Goal: Information Seeking & Learning: Check status

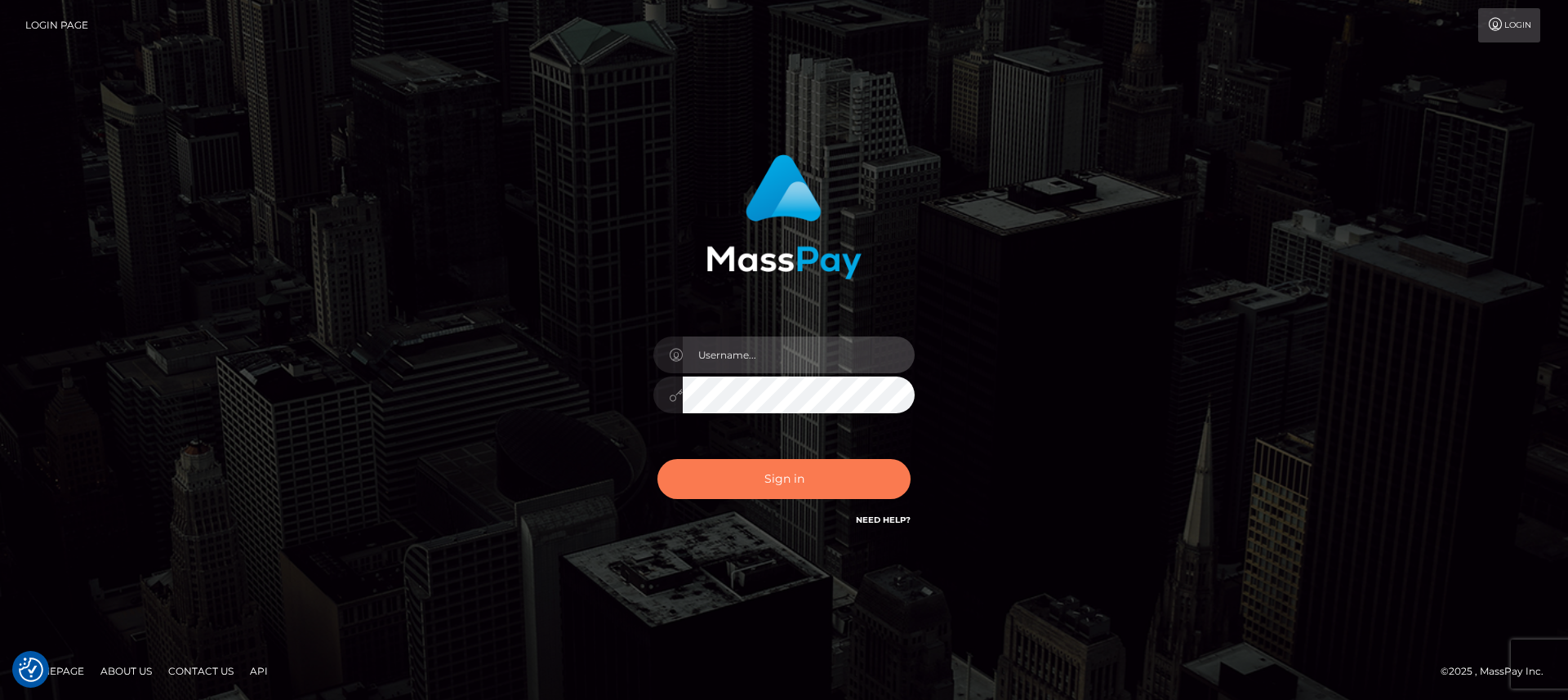
type input "nt.es"
click at [814, 492] on button "Sign in" at bounding box center [783, 479] width 253 height 40
type input "[DOMAIN_NAME]"
click at [810, 493] on button "Sign in" at bounding box center [783, 479] width 253 height 40
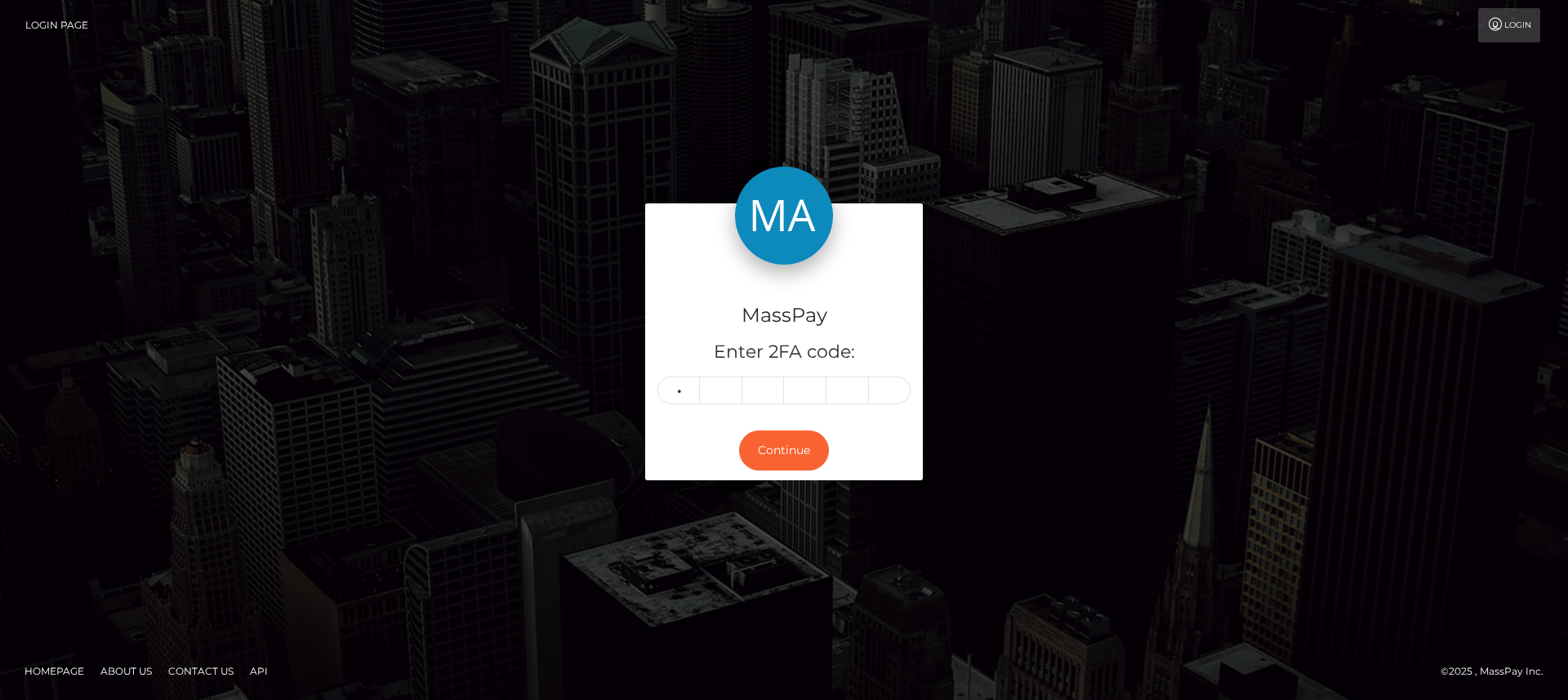
type input "0"
type input "1"
type input "0"
type input "8"
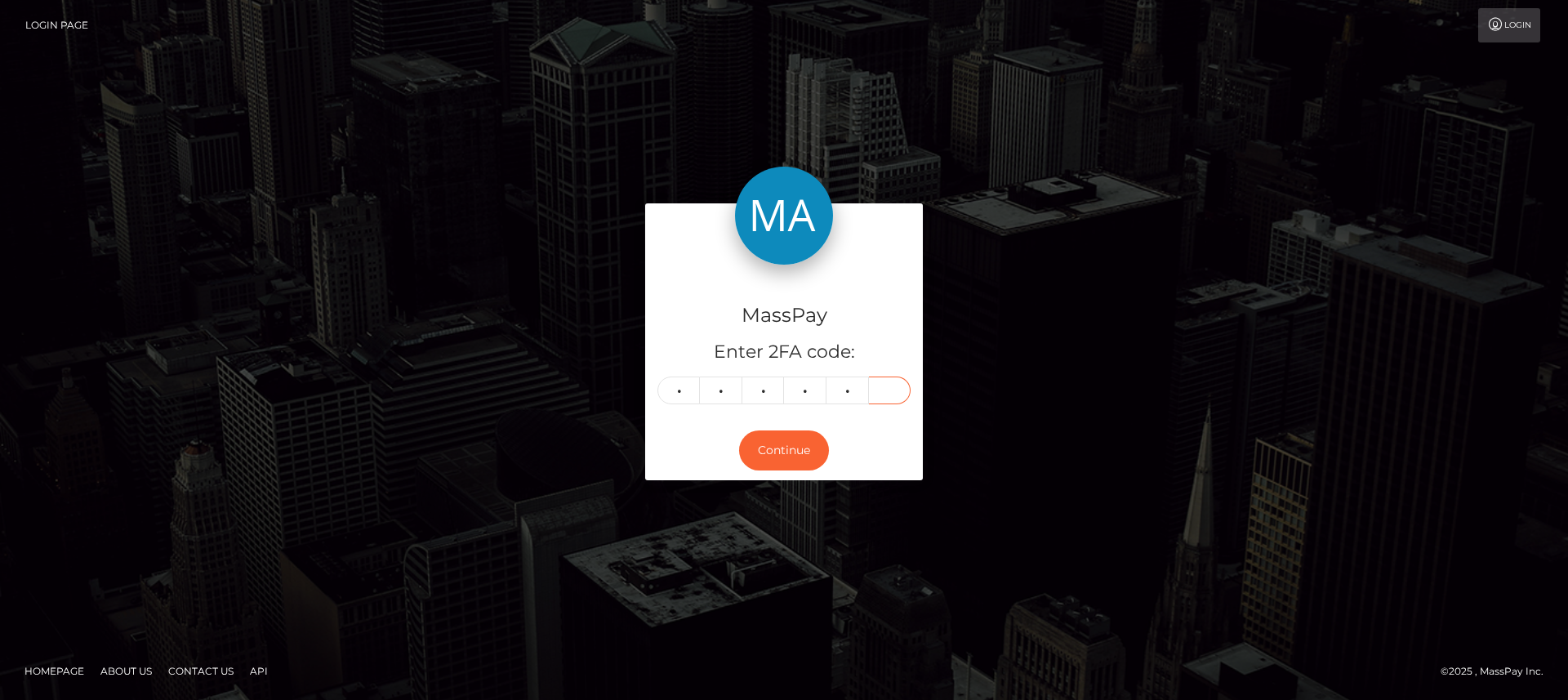
type input "1"
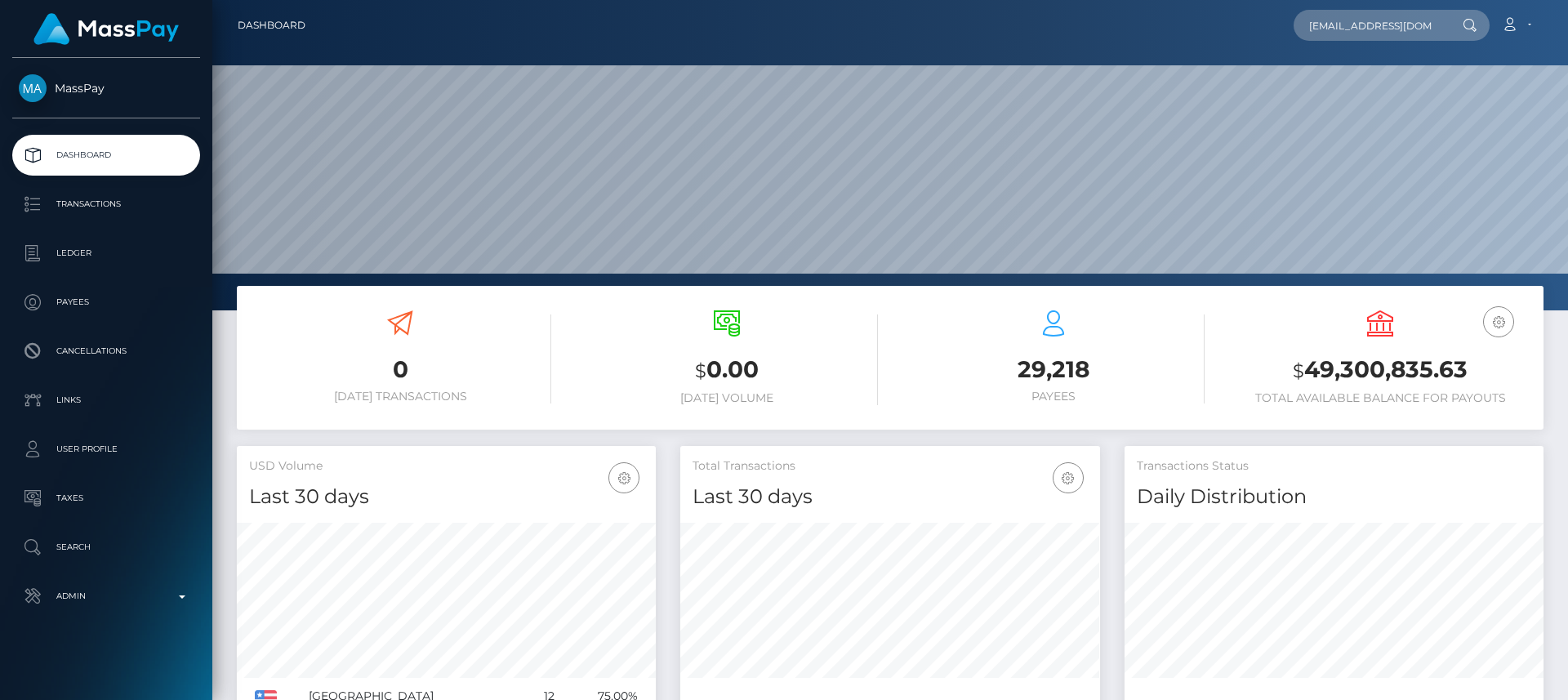
scroll to position [0, 36]
type input "nathanbrown369@outlook.com"
click at [1405, 28] on input "nathanbrown369@outlook.com" at bounding box center [1370, 26] width 153 height 31
click at [1355, 89] on link "Laithan William Brown" at bounding box center [1358, 85] width 131 height 30
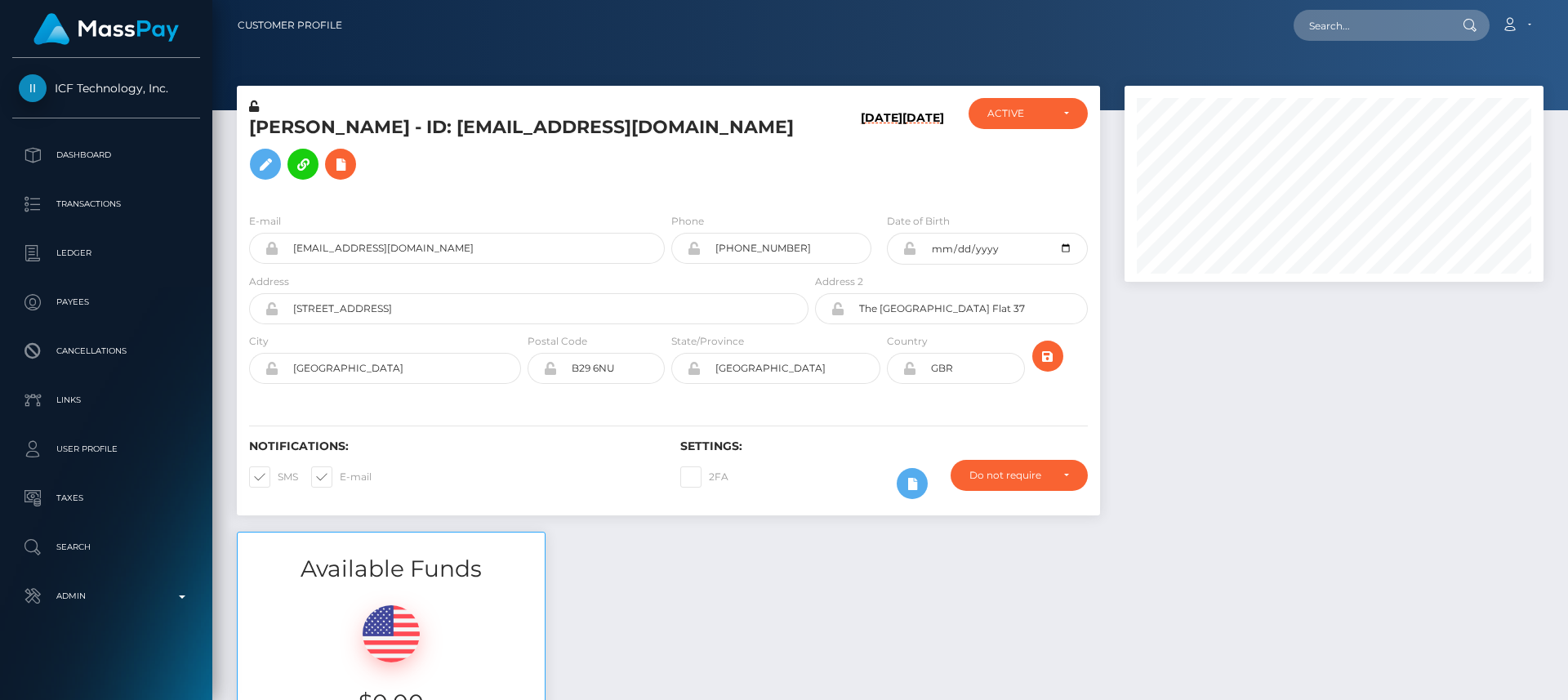
scroll to position [196, 420]
click at [270, 132] on h5 "Laithan William Brown - ID: nathanbrown369@outlook.com" at bounding box center [524, 151] width 551 height 73
copy h5 "Laithan"
click at [634, 69] on div at bounding box center [890, 55] width 1356 height 110
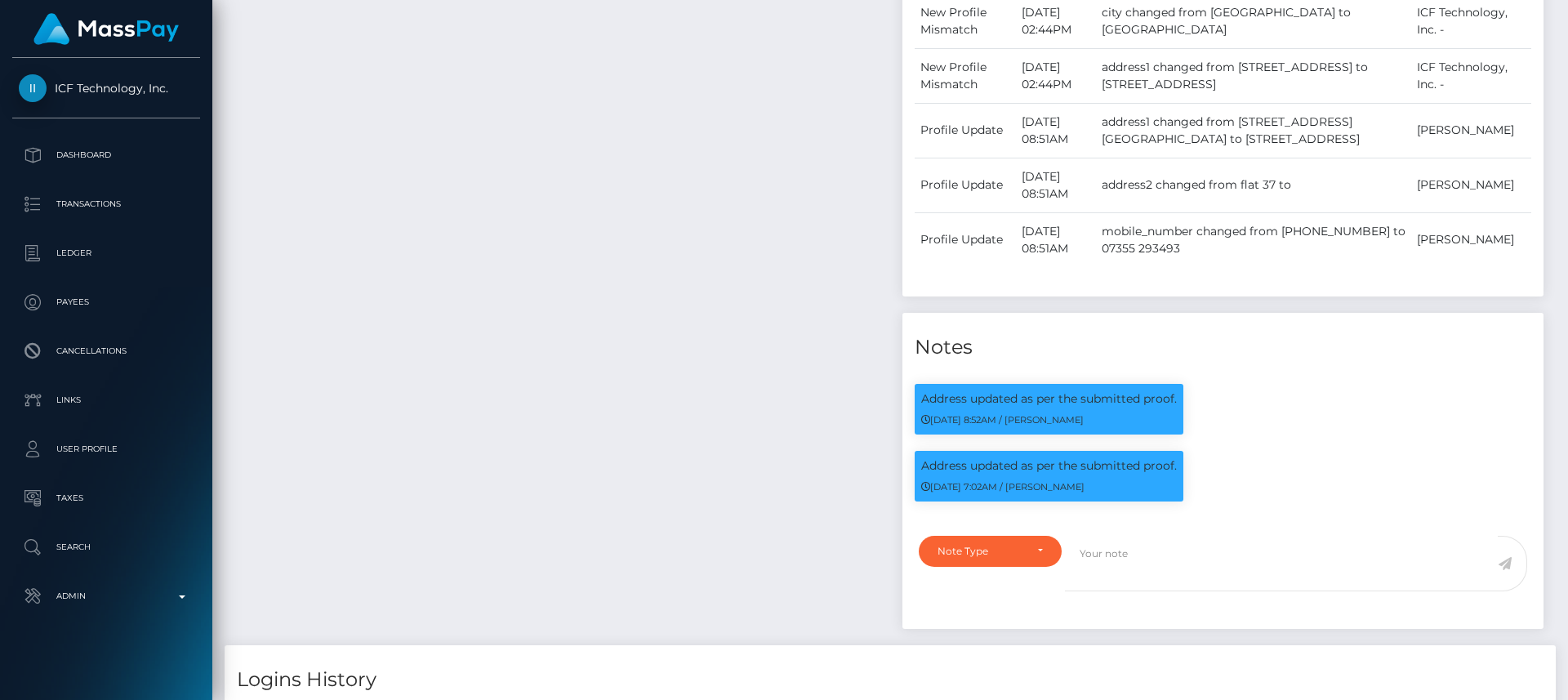
scroll to position [0, 0]
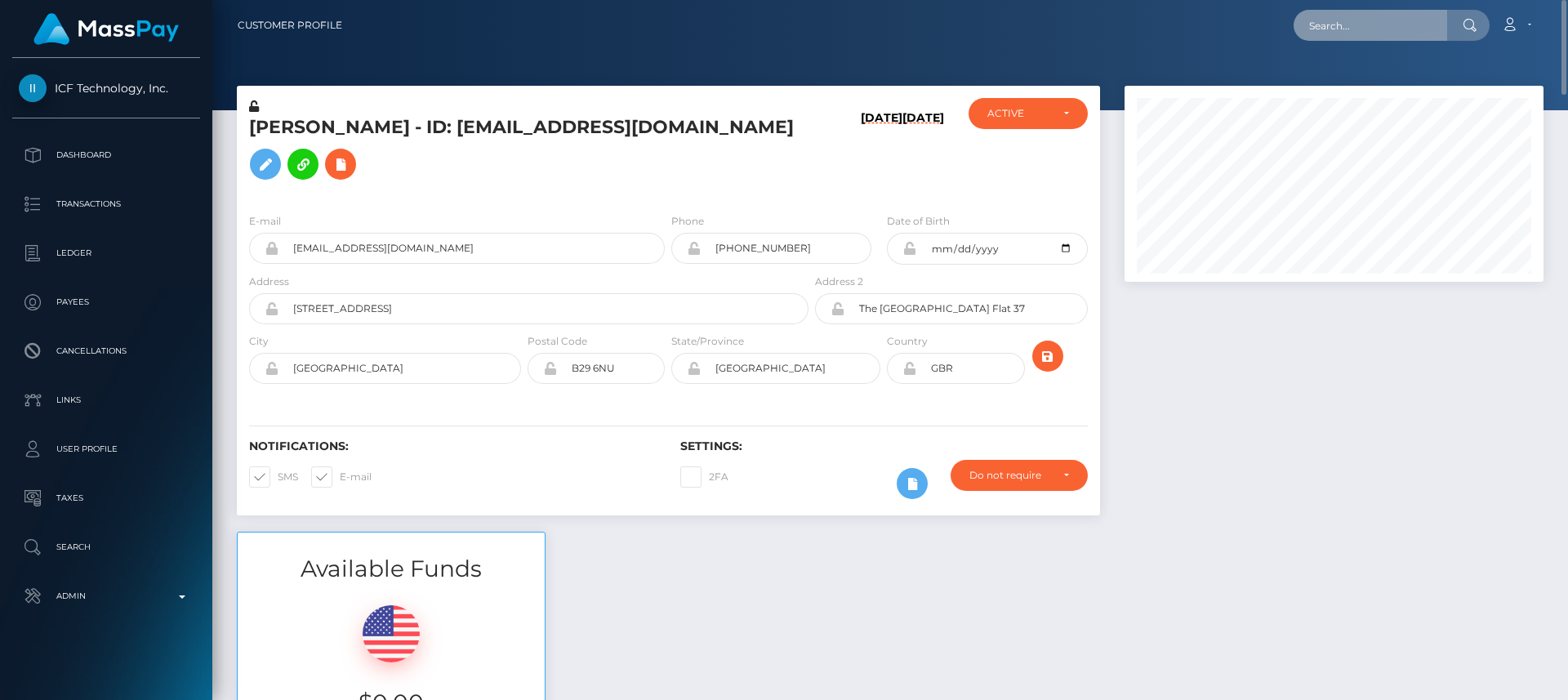
click at [1411, 22] on input "text" at bounding box center [1370, 26] width 153 height 31
paste input "aOVT74mqQveGmyloV6J1dg"
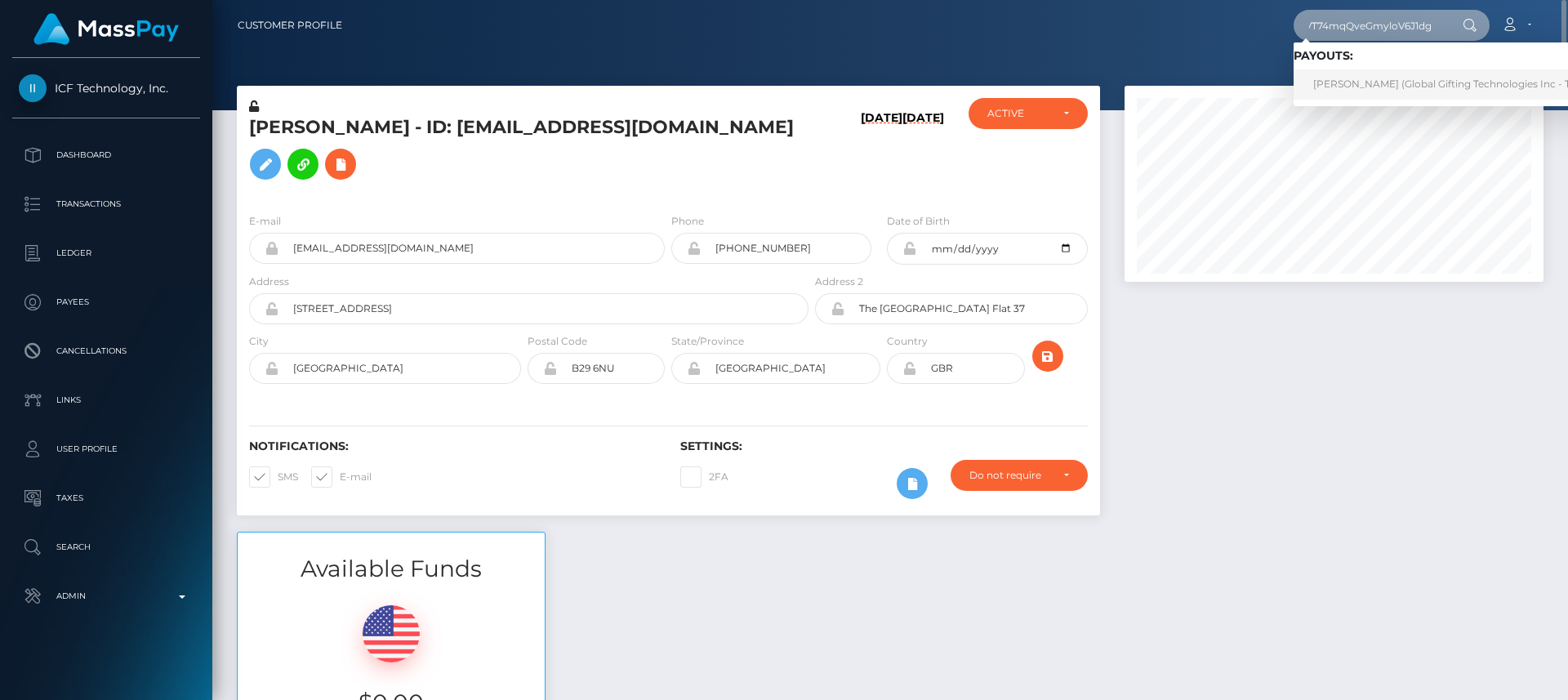
type input "aOVT74mqQveGmyloV6J1dg"
click at [1383, 88] on link "MASOUD SHOKRI (Global Gifting Technologies Inc - Throne)" at bounding box center [1458, 85] width 330 height 30
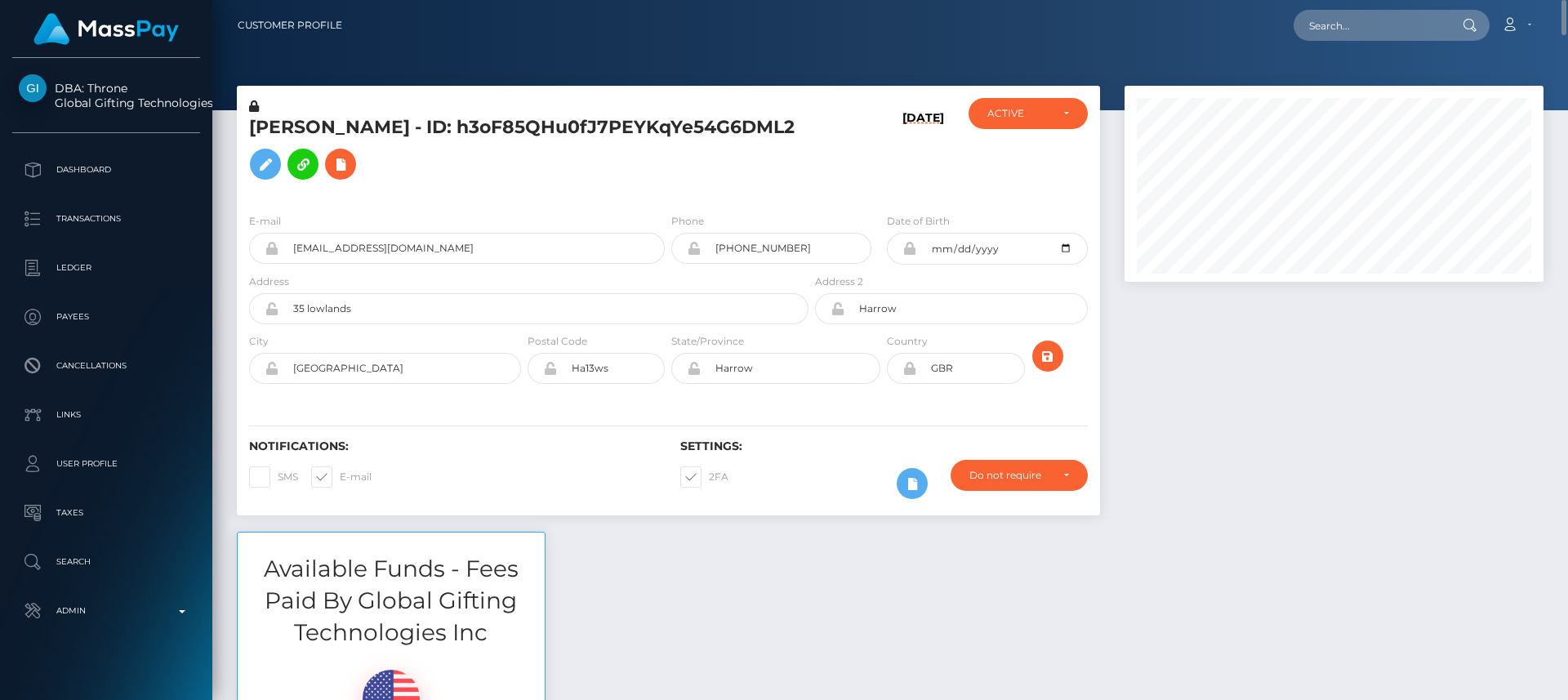
click at [303, 118] on h5 "[PERSON_NAME] - ID: h3oF85QHu0fJ7PEYKqYe54G6DML2" at bounding box center [524, 151] width 551 height 73
copy h5 "[PERSON_NAME]"
click at [616, 628] on div "Available Funds - Fees Paid By Global Gifting Technologies Inc $0.00 USD Balance" at bounding box center [889, 683] width 1331 height 304
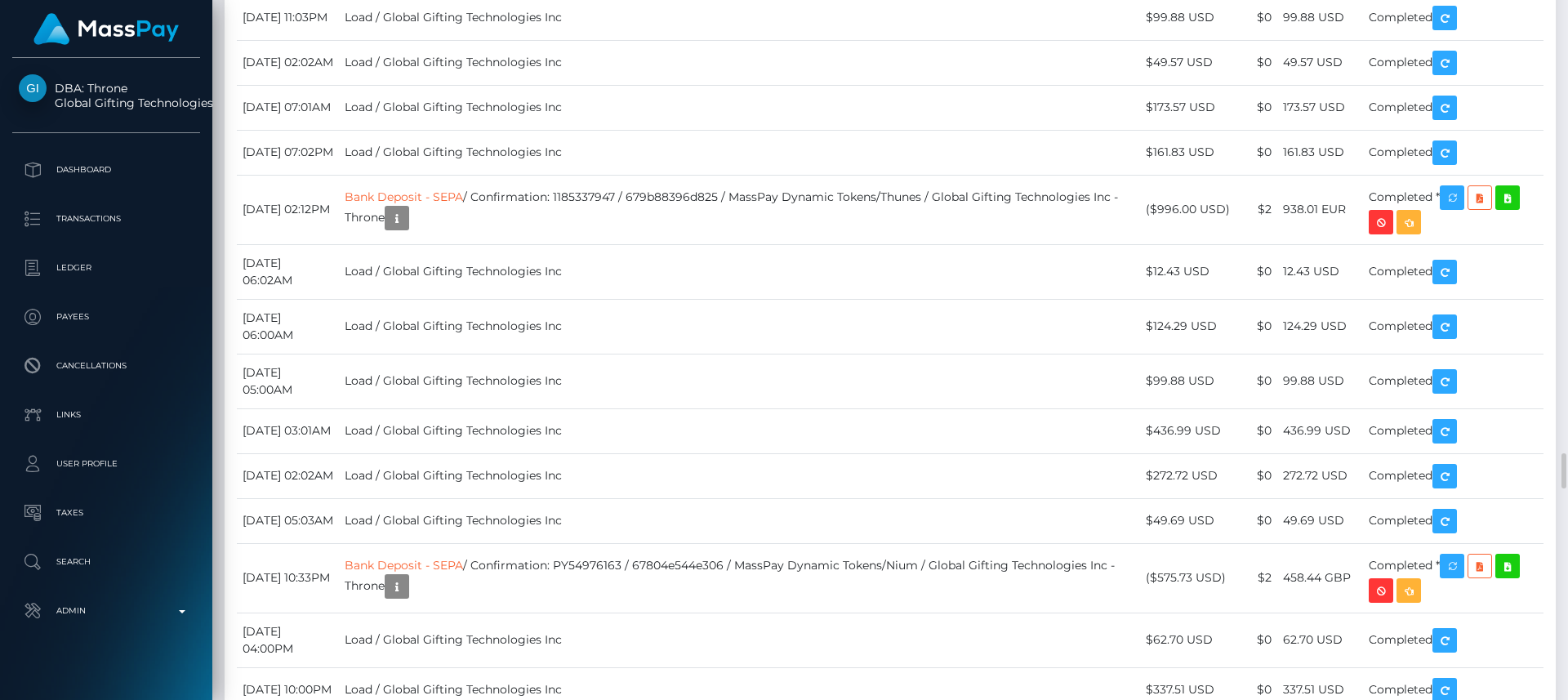
scroll to position [196, 420]
copy td "aOVT74mqQveGmyloV6J1dg"
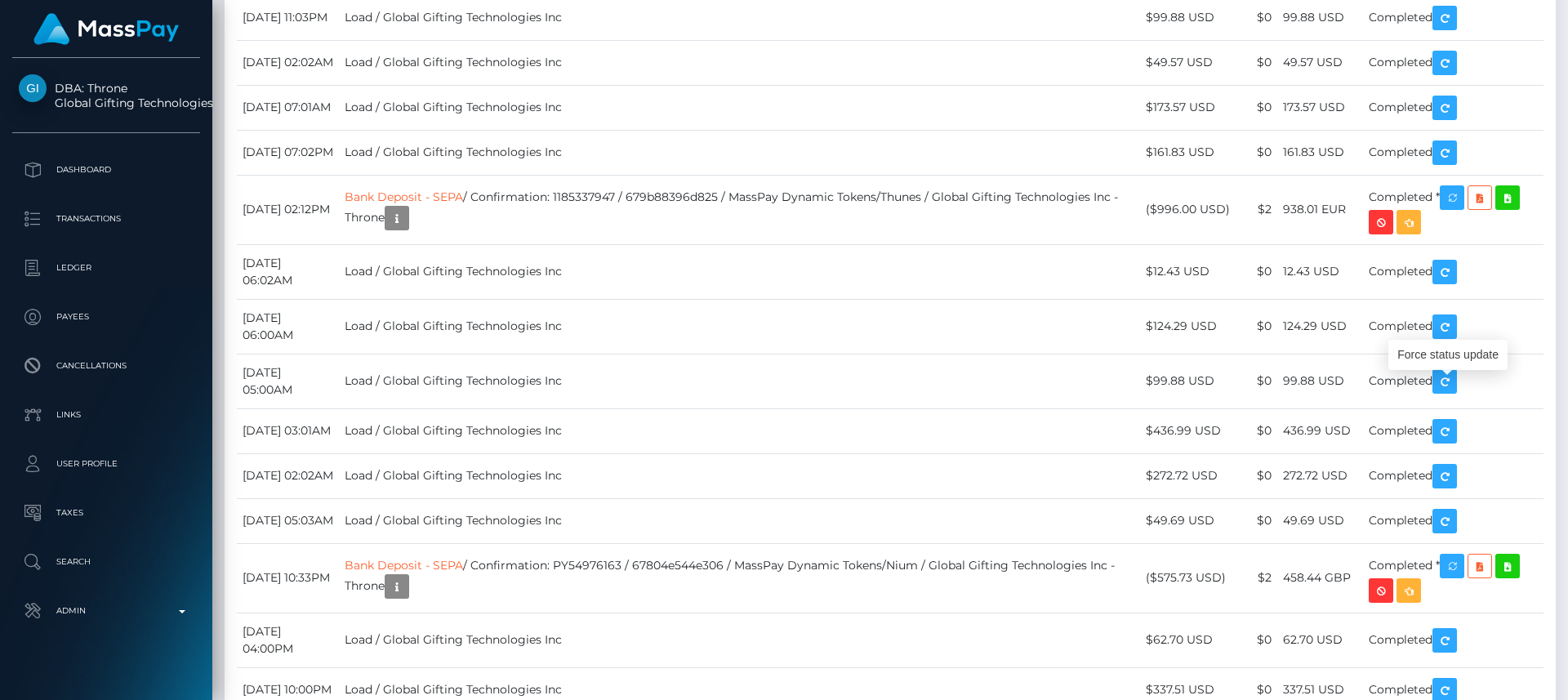
drag, startPoint x: 1463, startPoint y: 404, endPoint x: 1453, endPoint y: 363, distance: 42.2
click at [1453, 363] on div "Force status update" at bounding box center [1448, 354] width 119 height 30
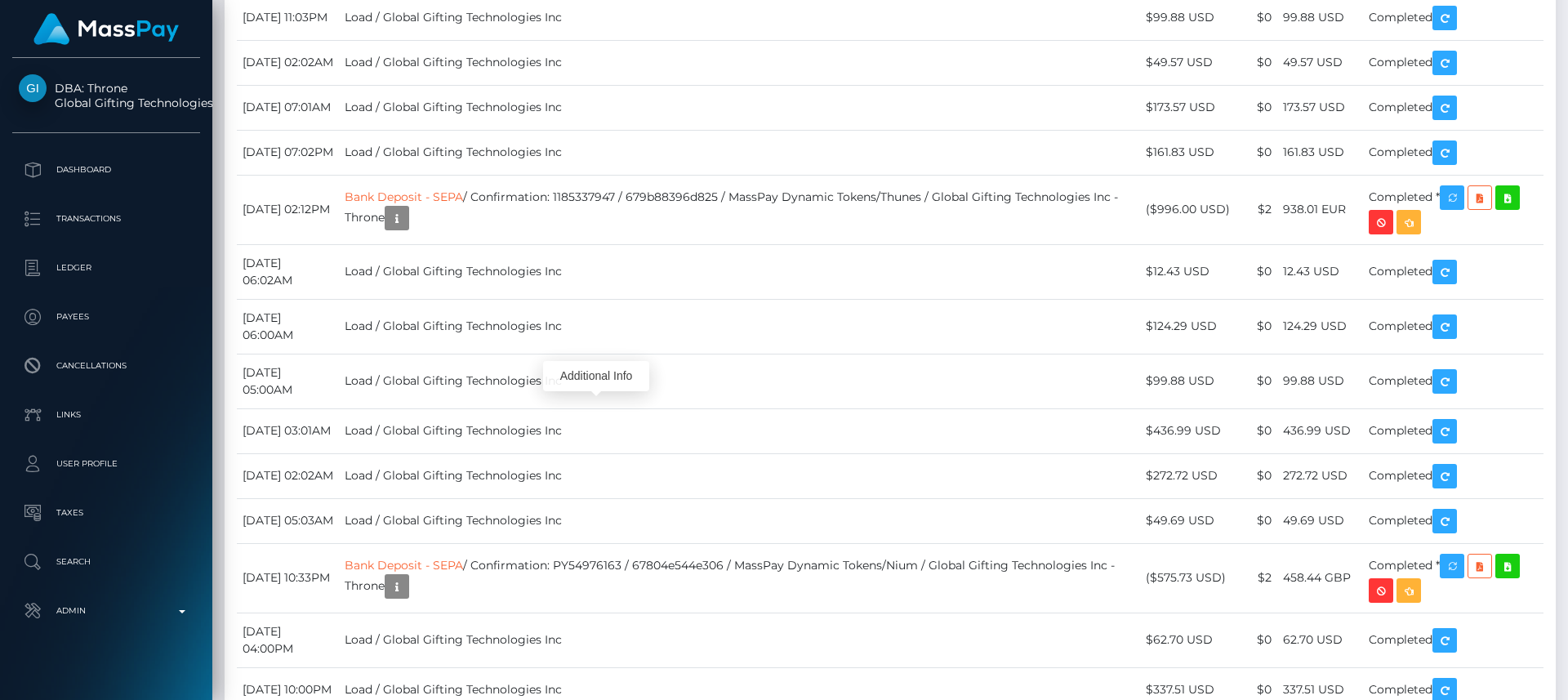
drag, startPoint x: 592, startPoint y: 431, endPoint x: 597, endPoint y: 381, distance: 50.2
click at [597, 380] on div "Additional Info" at bounding box center [596, 376] width 106 height 30
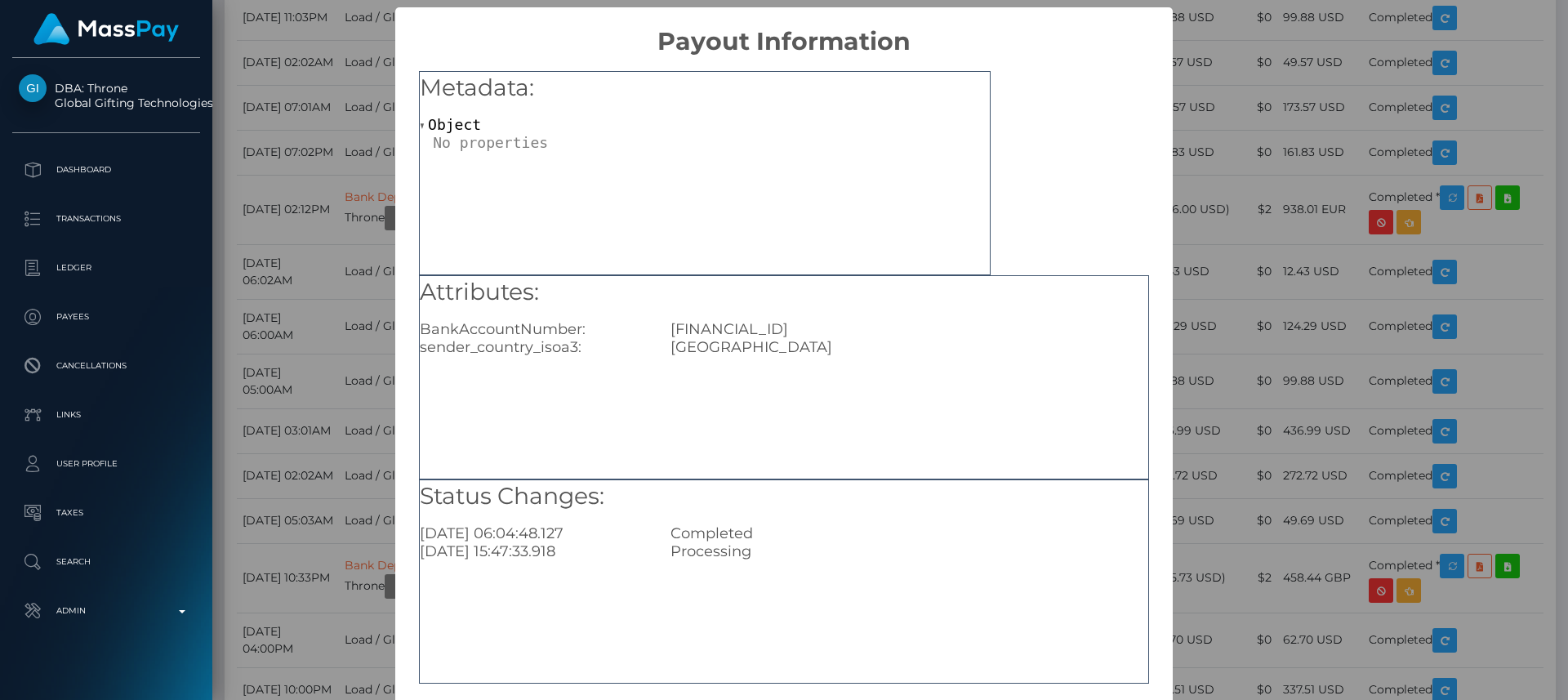
click at [771, 334] on div "[FINANCIAL_ID]" at bounding box center [909, 328] width 502 height 18
copy div "[FINANCIAL_ID]"
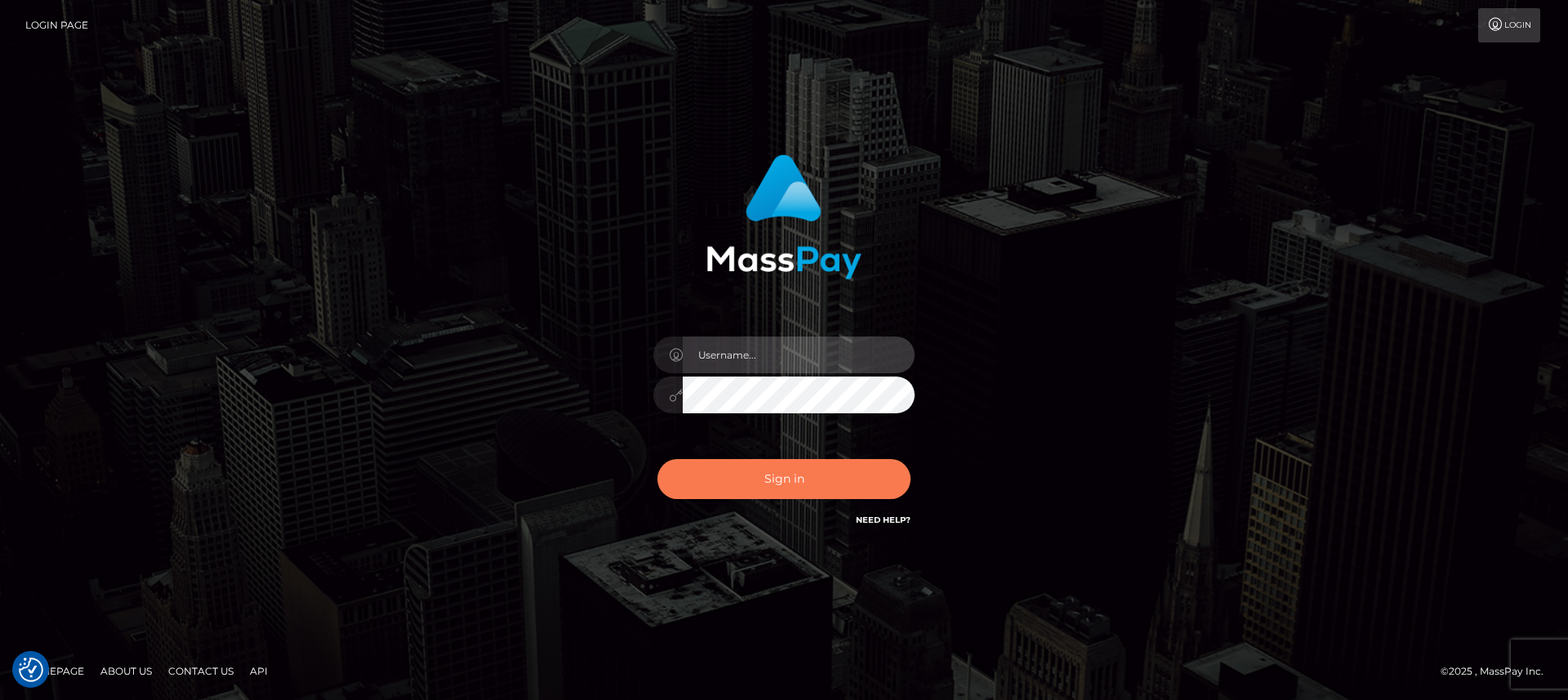
type input "[DOMAIN_NAME]"
click at [685, 469] on button "Sign in" at bounding box center [783, 479] width 253 height 40
type input "[DOMAIN_NAME]"
click at [685, 471] on button "Sign in" at bounding box center [783, 479] width 253 height 40
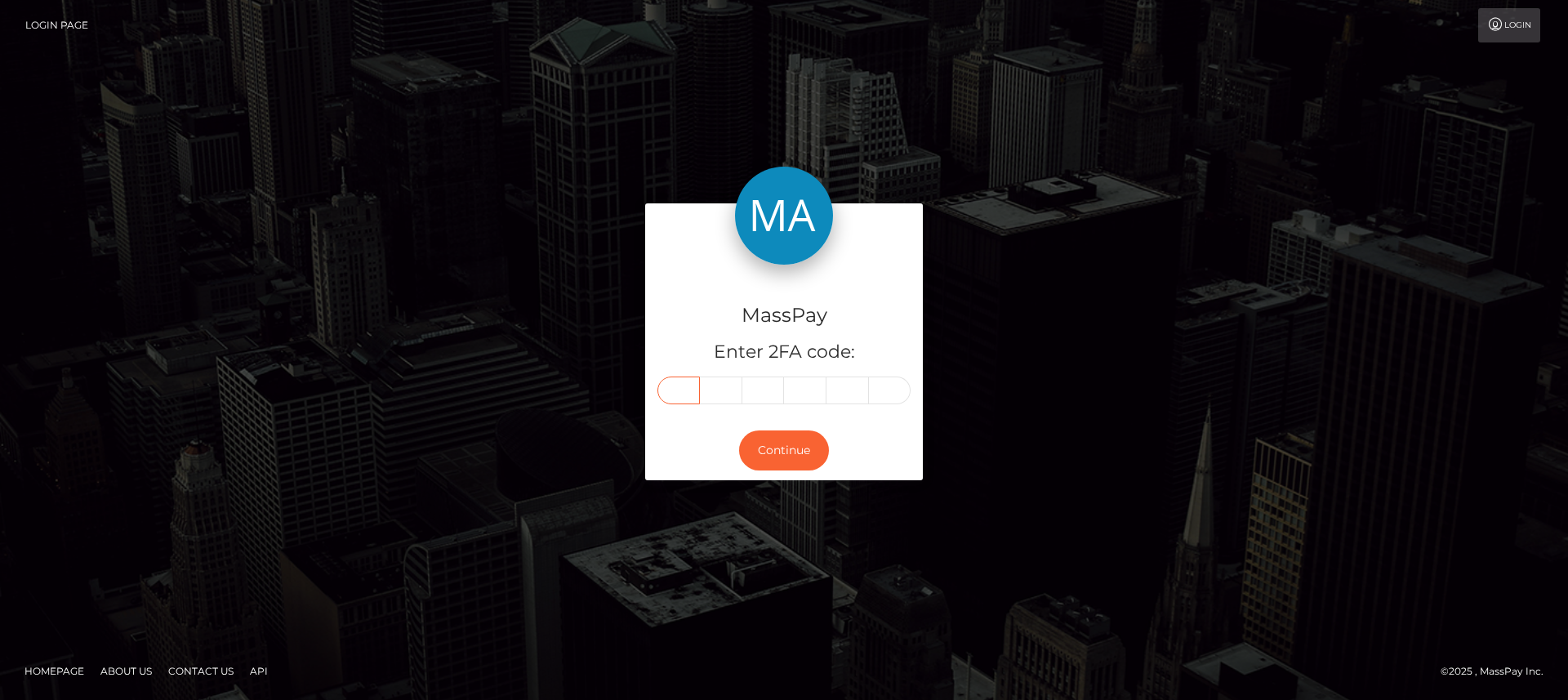
click at [686, 381] on input "text" at bounding box center [678, 390] width 42 height 28
type input "2"
type input "0"
type input "1"
type input "3"
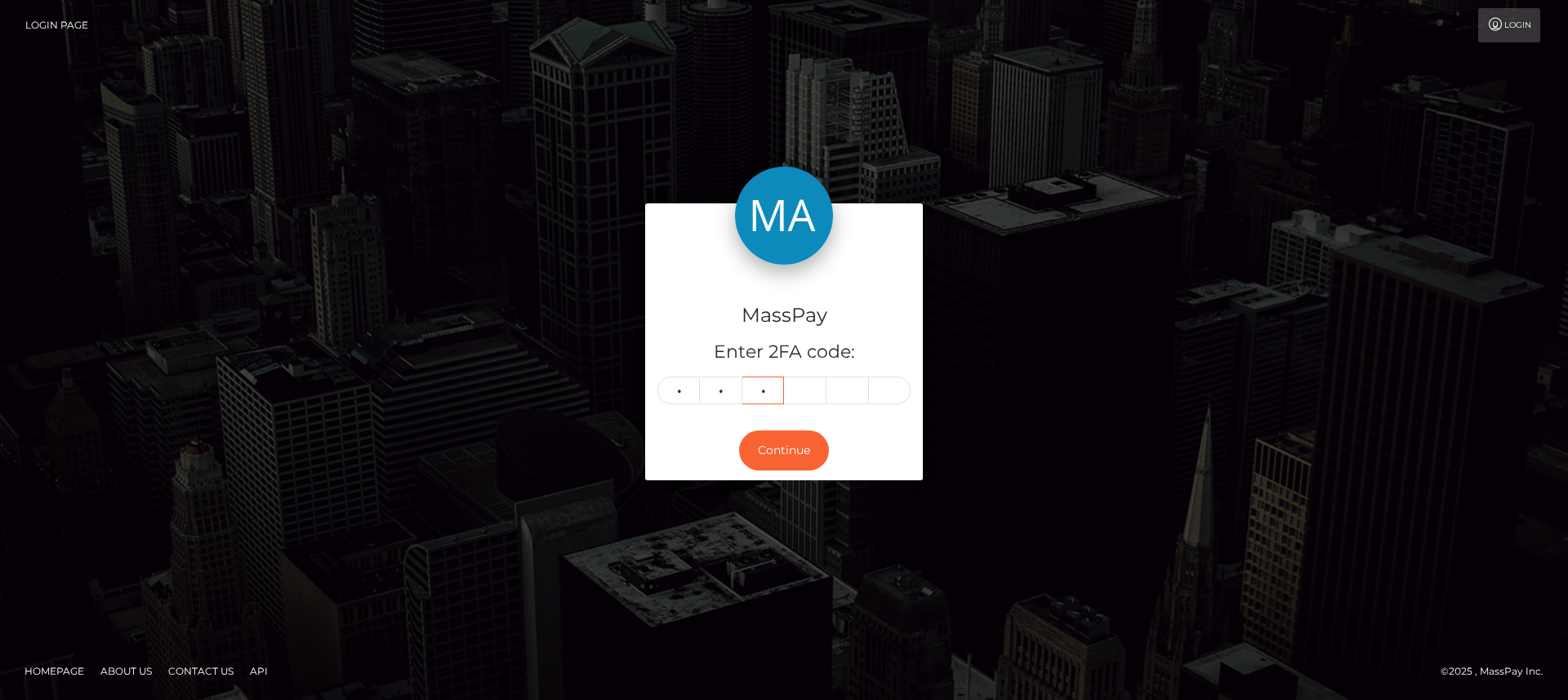
type input "6"
type input "2"
type input "5"
type input "9"
click at [782, 452] on button "Continue" at bounding box center [783, 450] width 90 height 40
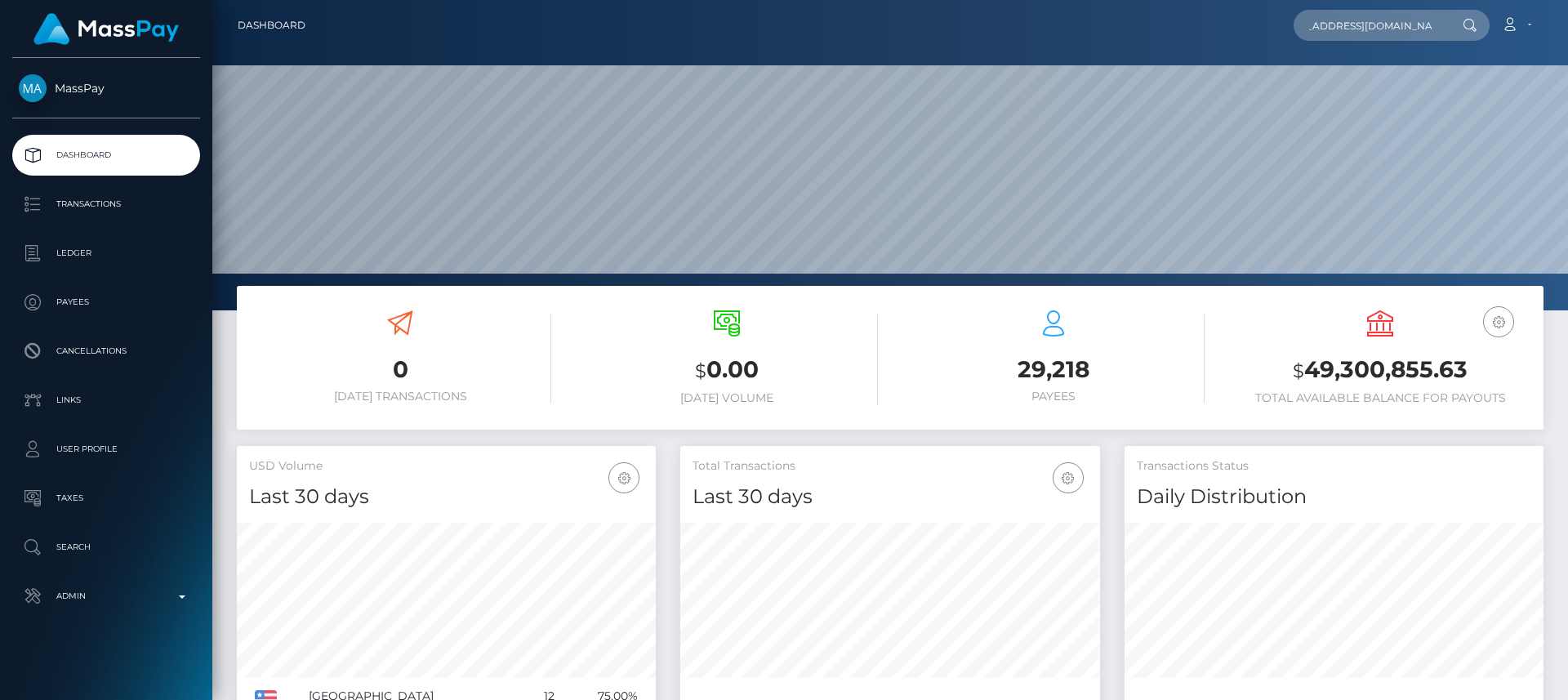
scroll to position [290, 420]
type input "missrachaelenglish@icloud.com"
click at [1384, 15] on input "missrachaelenglish@icloud.com" at bounding box center [1370, 26] width 153 height 31
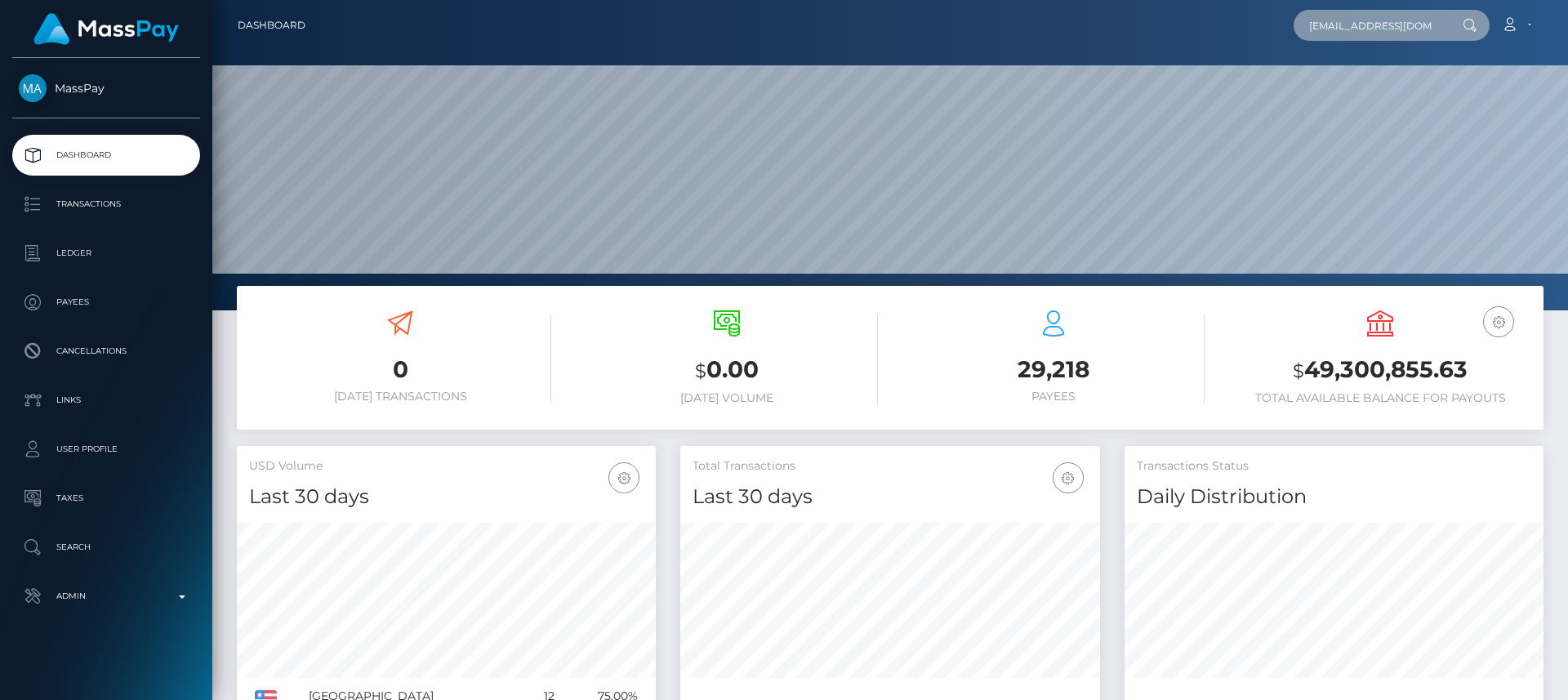
click at [1384, 15] on input "missrachaelenglish@icloud.com" at bounding box center [1370, 26] width 153 height 31
click at [1384, 14] on input "missrachaelenglish@icloud.com" at bounding box center [1370, 26] width 153 height 31
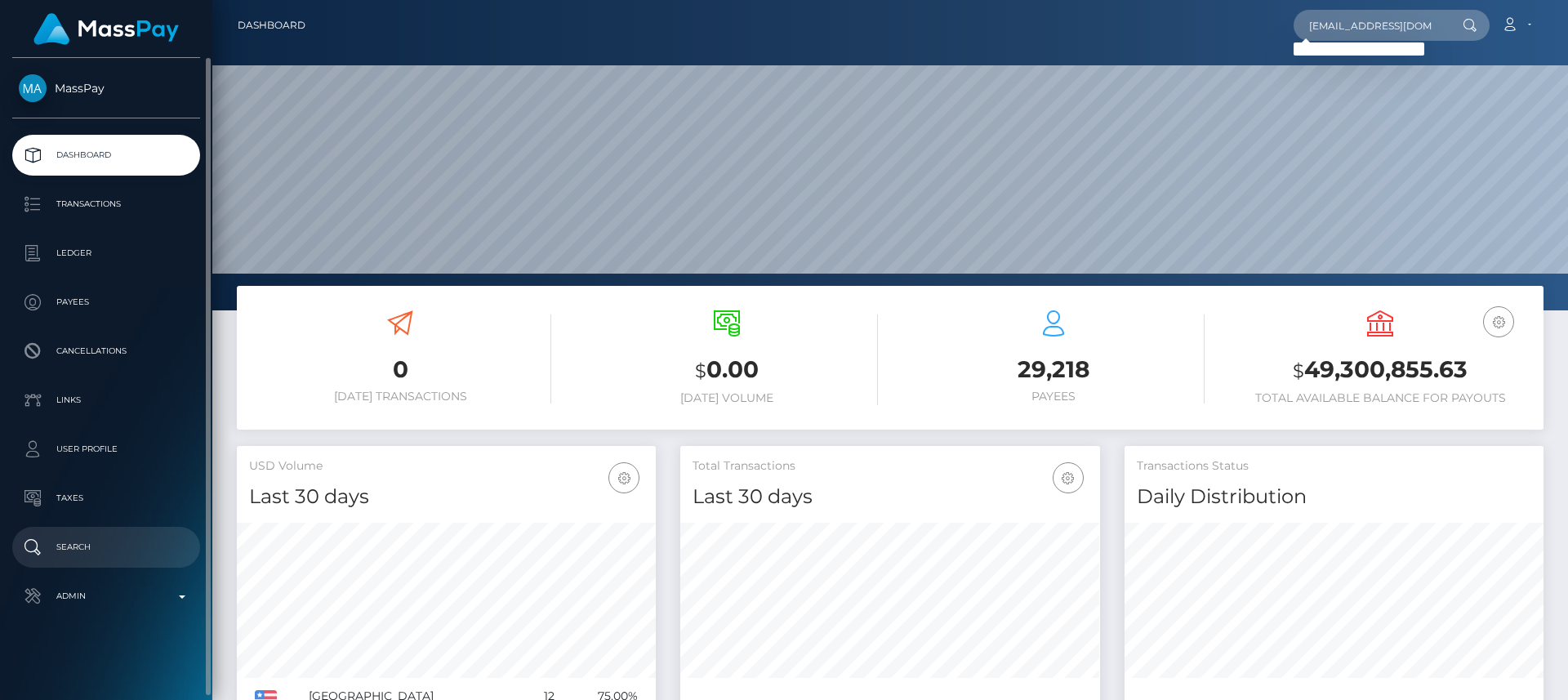
click at [78, 545] on p "Search" at bounding box center [106, 547] width 175 height 25
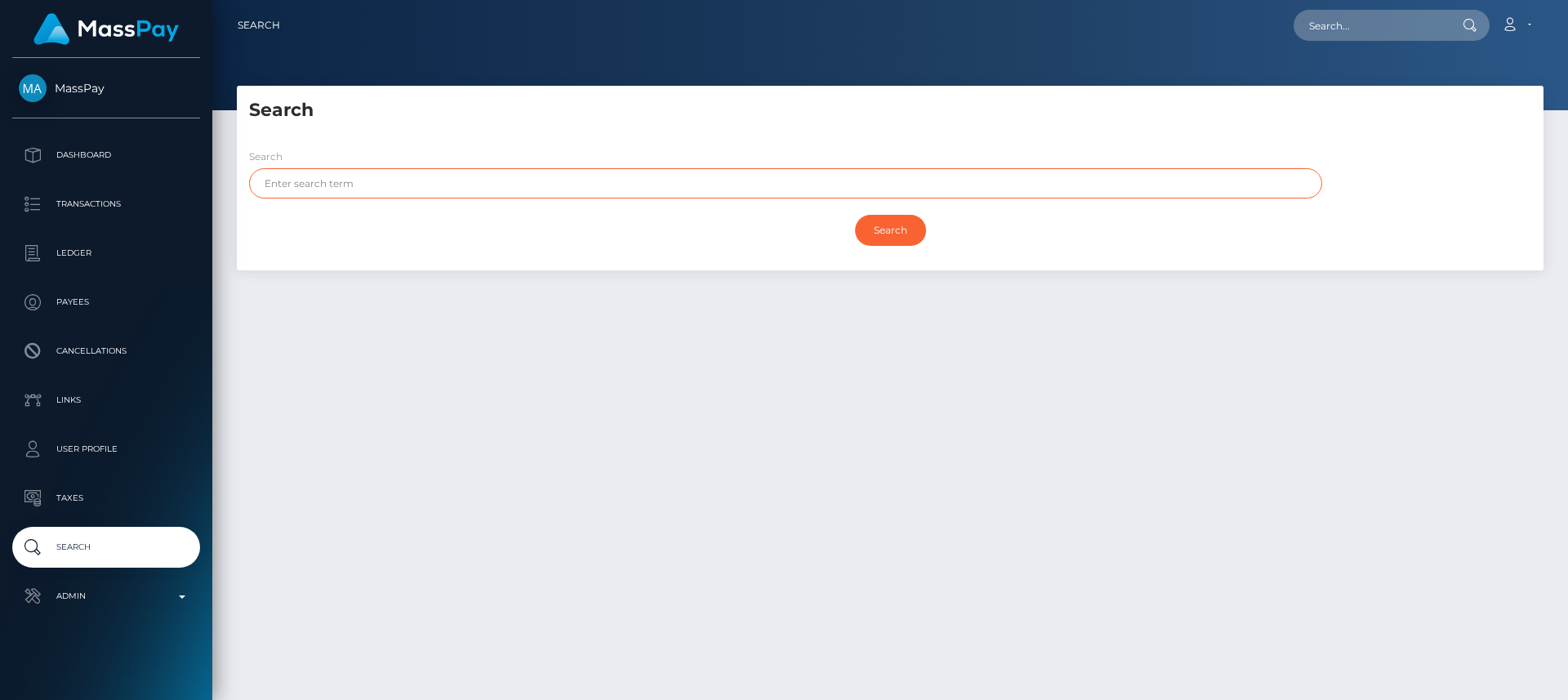
click at [396, 177] on input "text" at bounding box center [785, 183] width 1073 height 30
paste input "[PERSON_NAME]"
click at [399, 171] on input "[PERSON_NAME]" at bounding box center [785, 183] width 1073 height 30
click at [855, 214] on input "Search" at bounding box center [890, 230] width 71 height 31
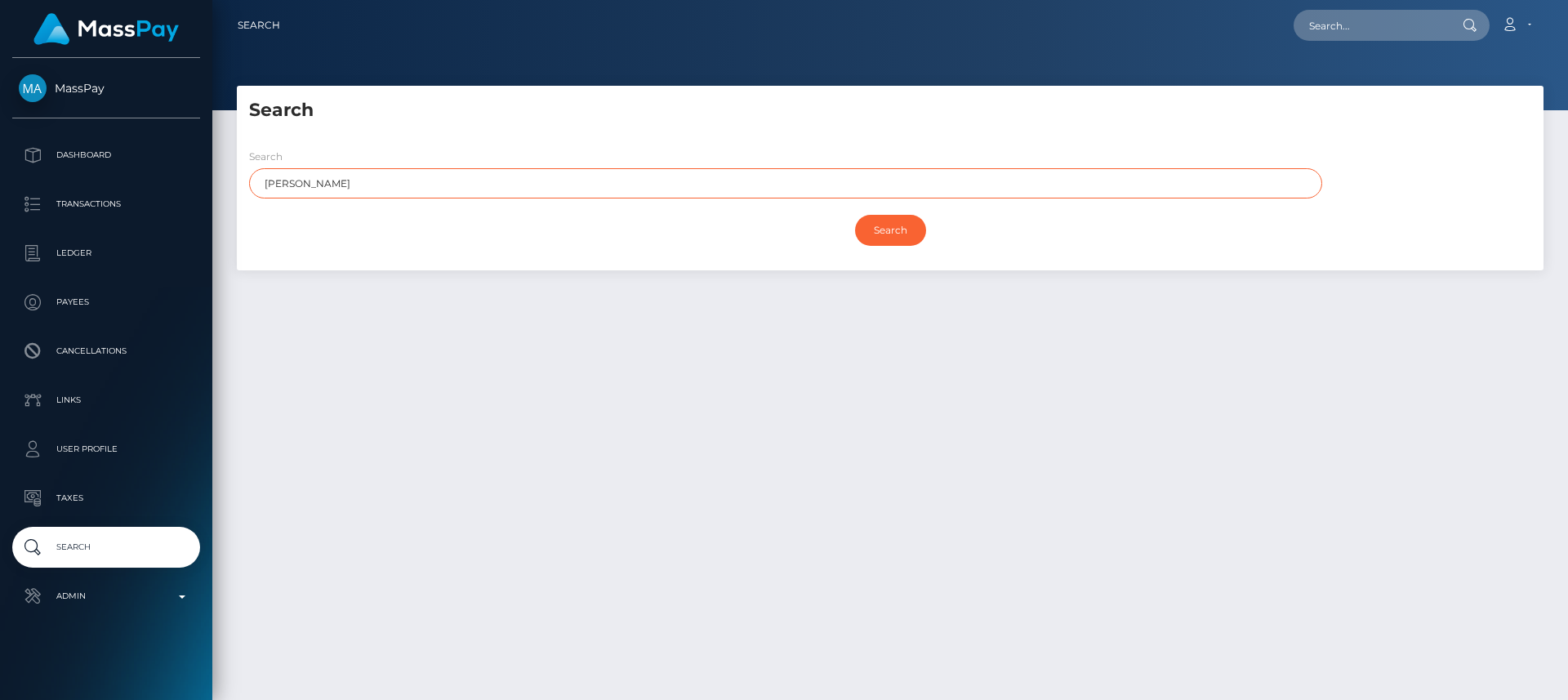
click at [855, 214] on input "Search" at bounding box center [890, 230] width 71 height 31
click at [895, 222] on input "Search" at bounding box center [890, 230] width 71 height 31
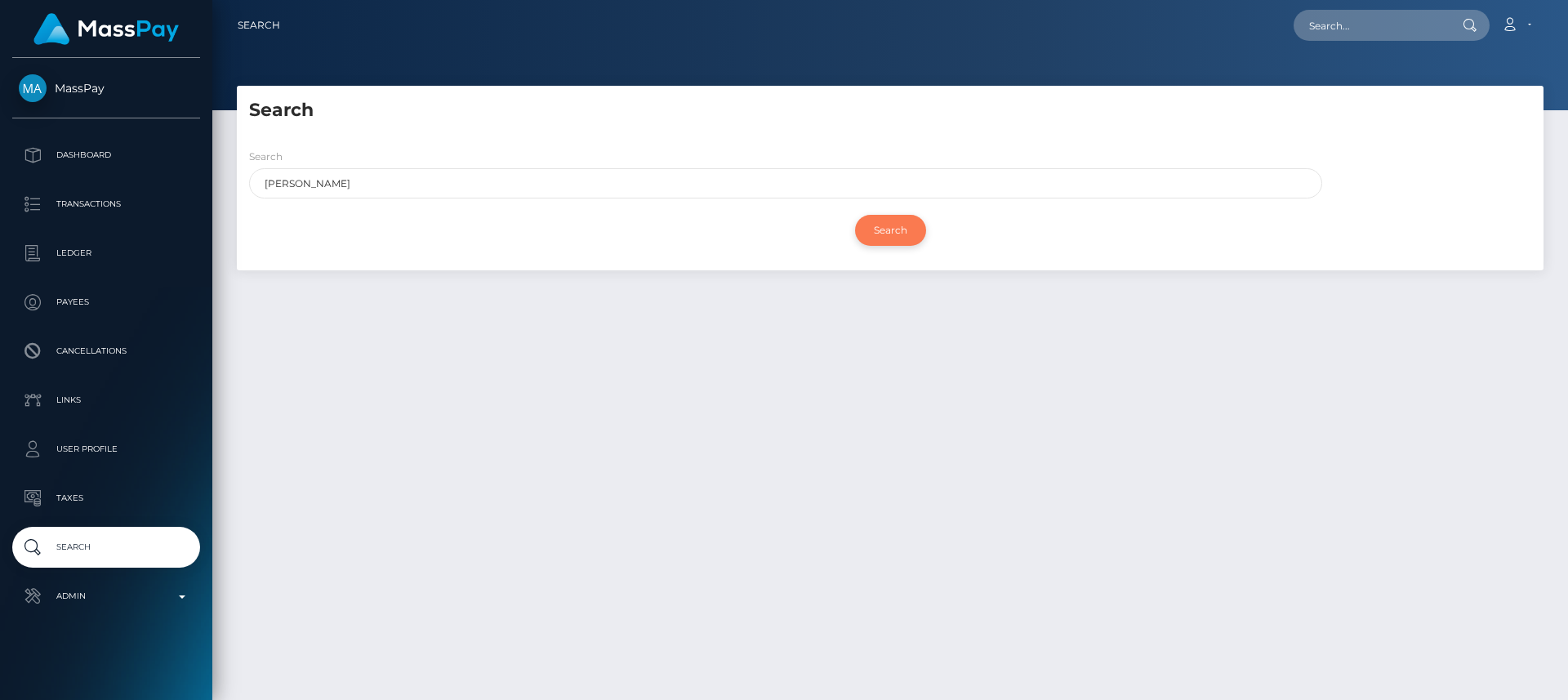
click at [895, 222] on input "Search" at bounding box center [890, 230] width 71 height 31
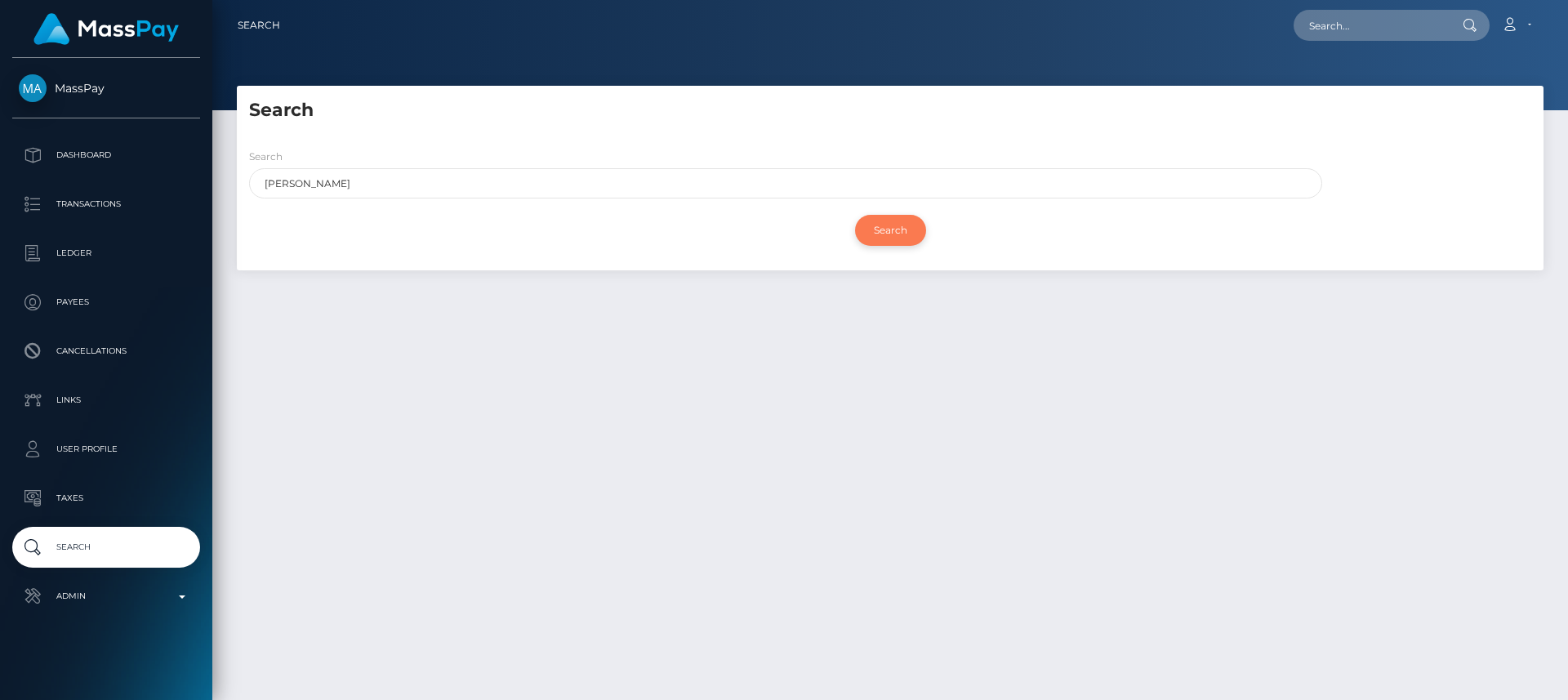
click at [895, 222] on input "Search" at bounding box center [890, 230] width 71 height 31
click at [885, 239] on input "Search" at bounding box center [890, 230] width 71 height 31
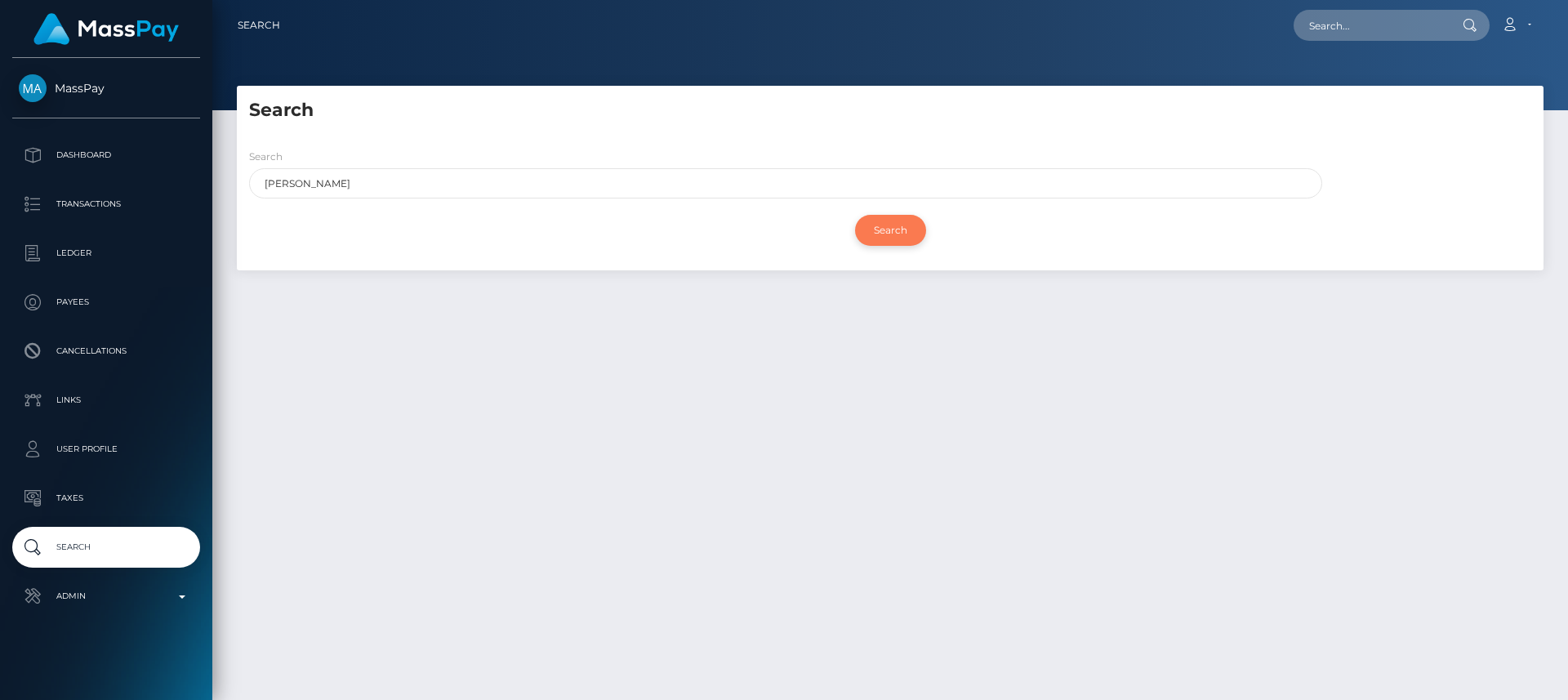
click at [885, 239] on input "Search" at bounding box center [890, 230] width 71 height 31
click at [324, 190] on input "Laithan Brown" at bounding box center [785, 183] width 1073 height 30
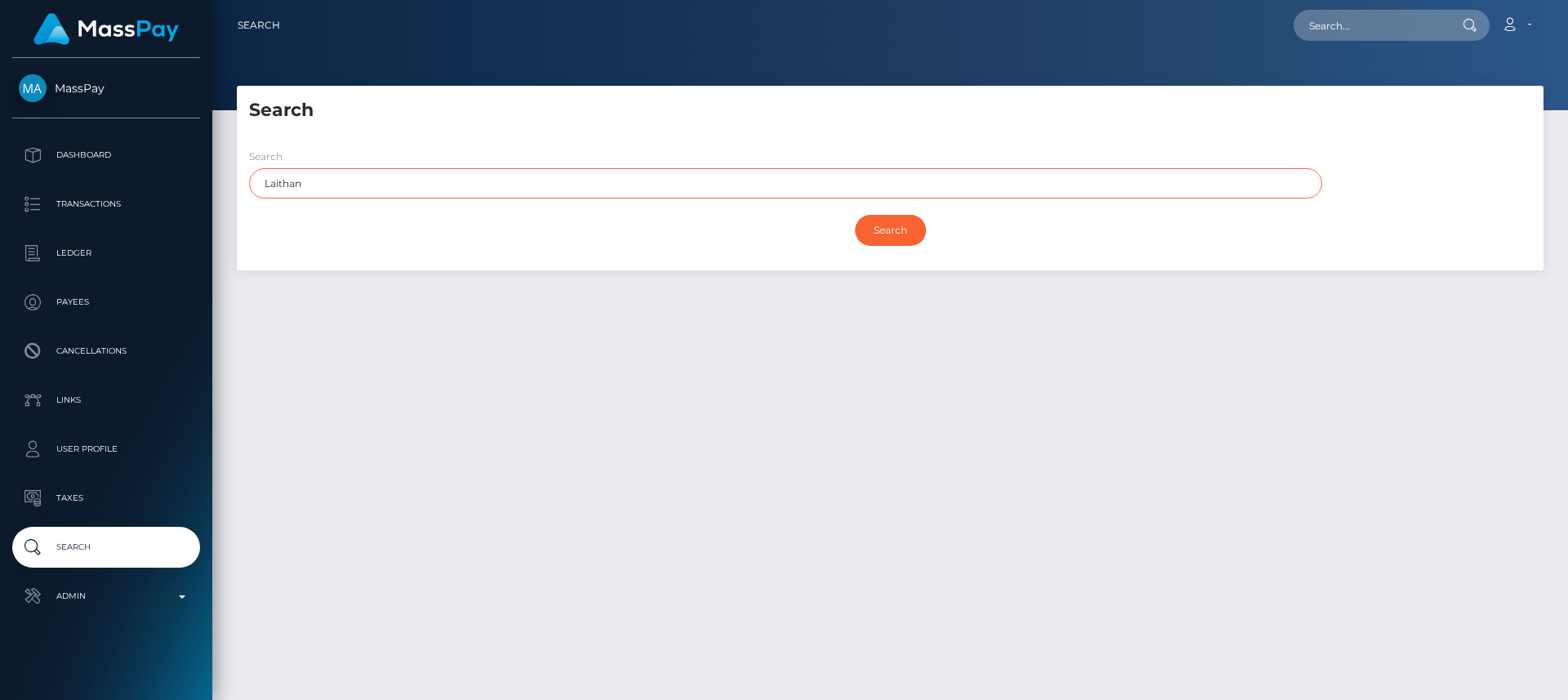
type input "Laithan"
click at [855, 214] on input "Search" at bounding box center [890, 230] width 71 height 31
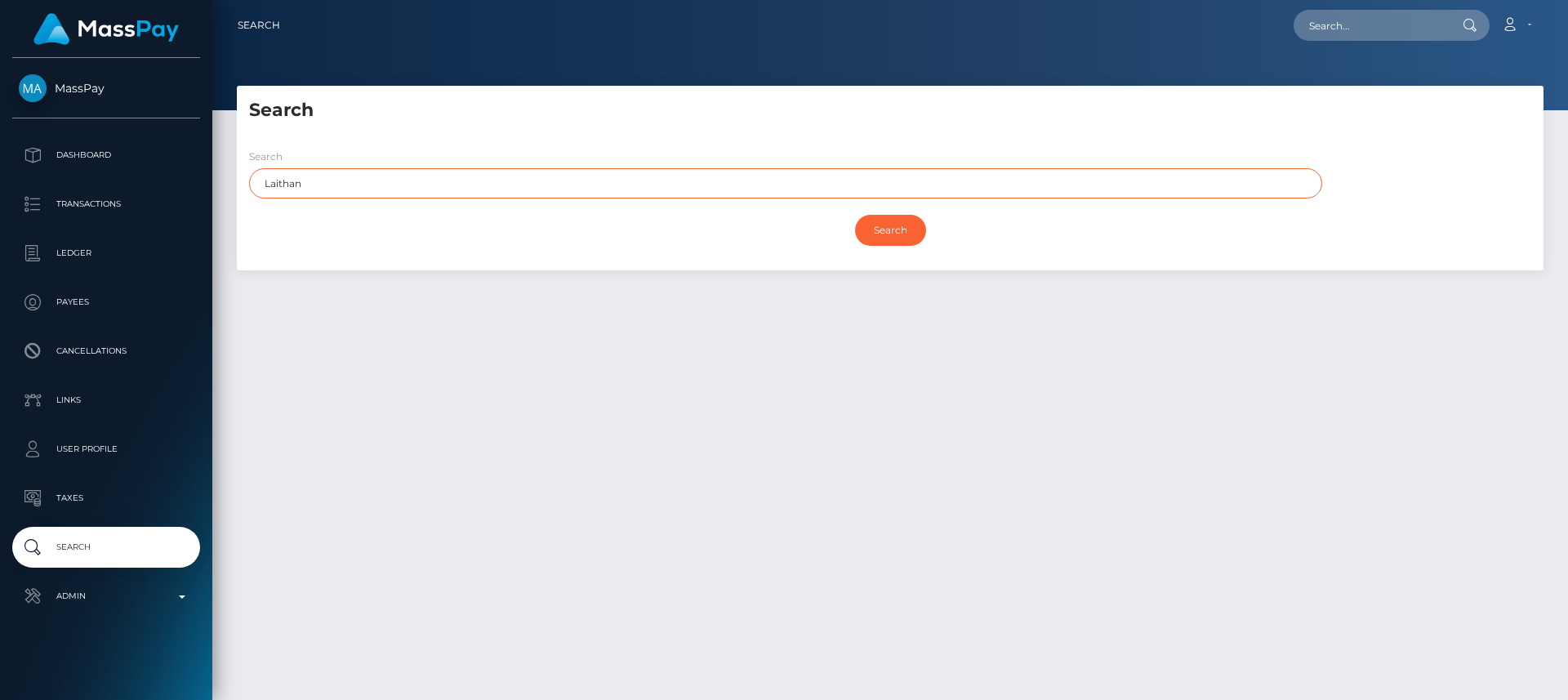
click at [855, 214] on input "Search" at bounding box center [890, 230] width 71 height 31
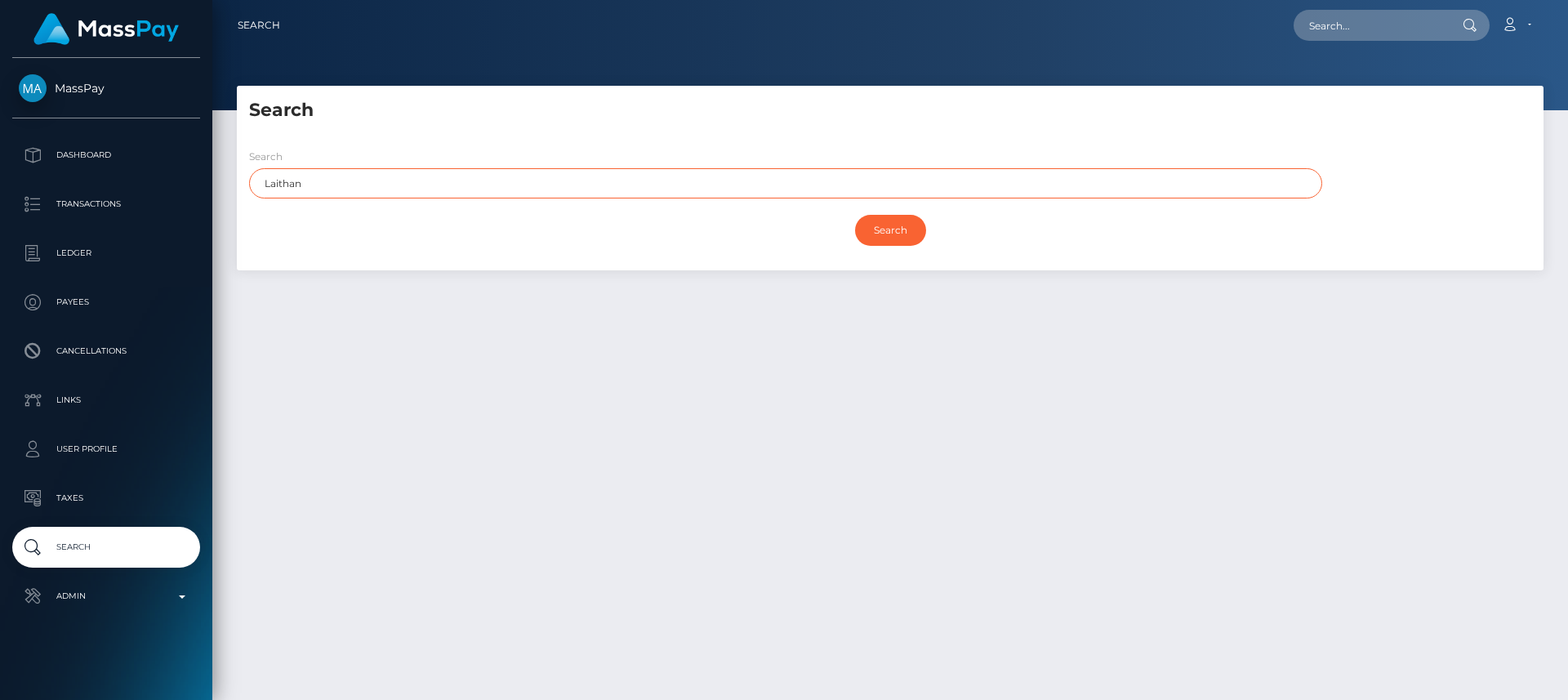
click at [855, 214] on input "Search" at bounding box center [890, 230] width 71 height 31
click at [900, 228] on input "Search" at bounding box center [890, 230] width 71 height 31
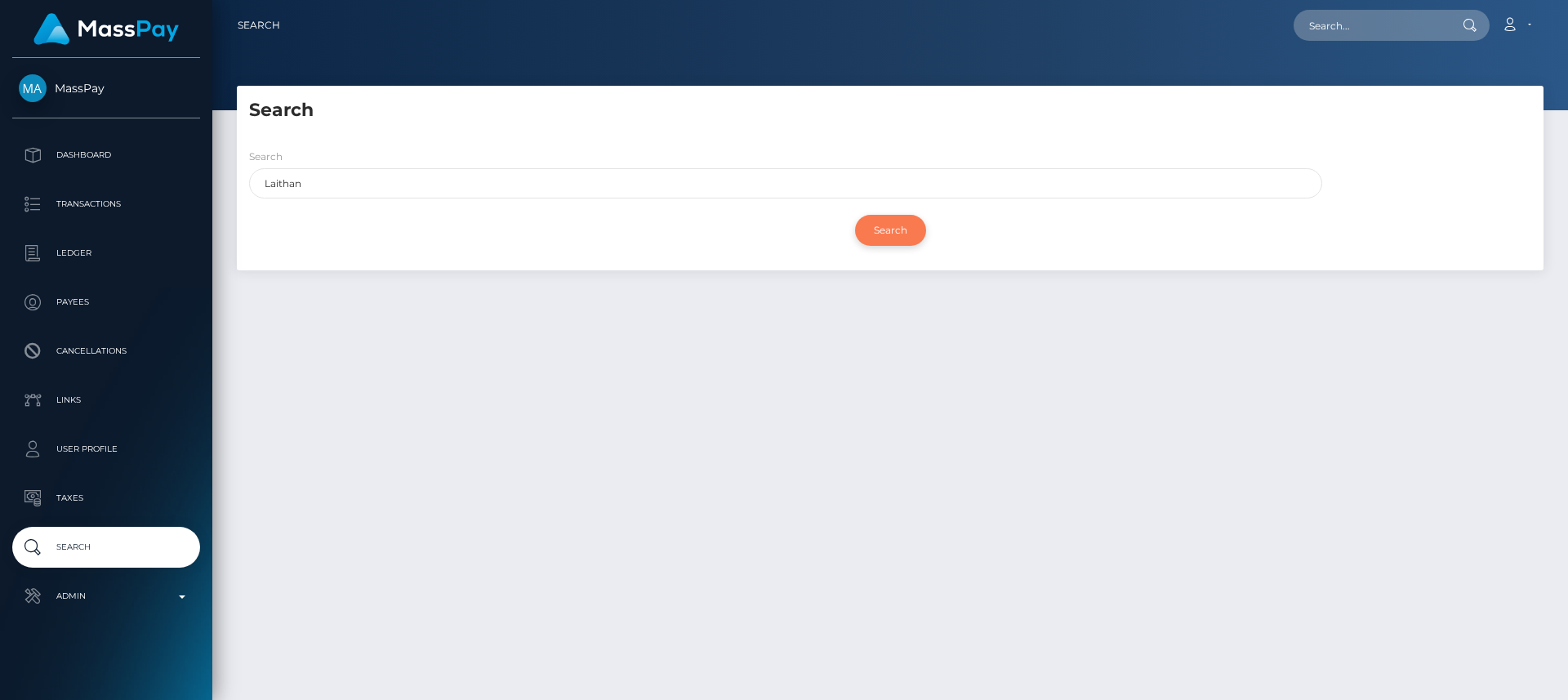
click at [900, 228] on input "Search" at bounding box center [890, 230] width 71 height 31
click at [797, 195] on input "Laithan" at bounding box center [785, 183] width 1073 height 30
click at [855, 214] on input "Search" at bounding box center [890, 230] width 71 height 31
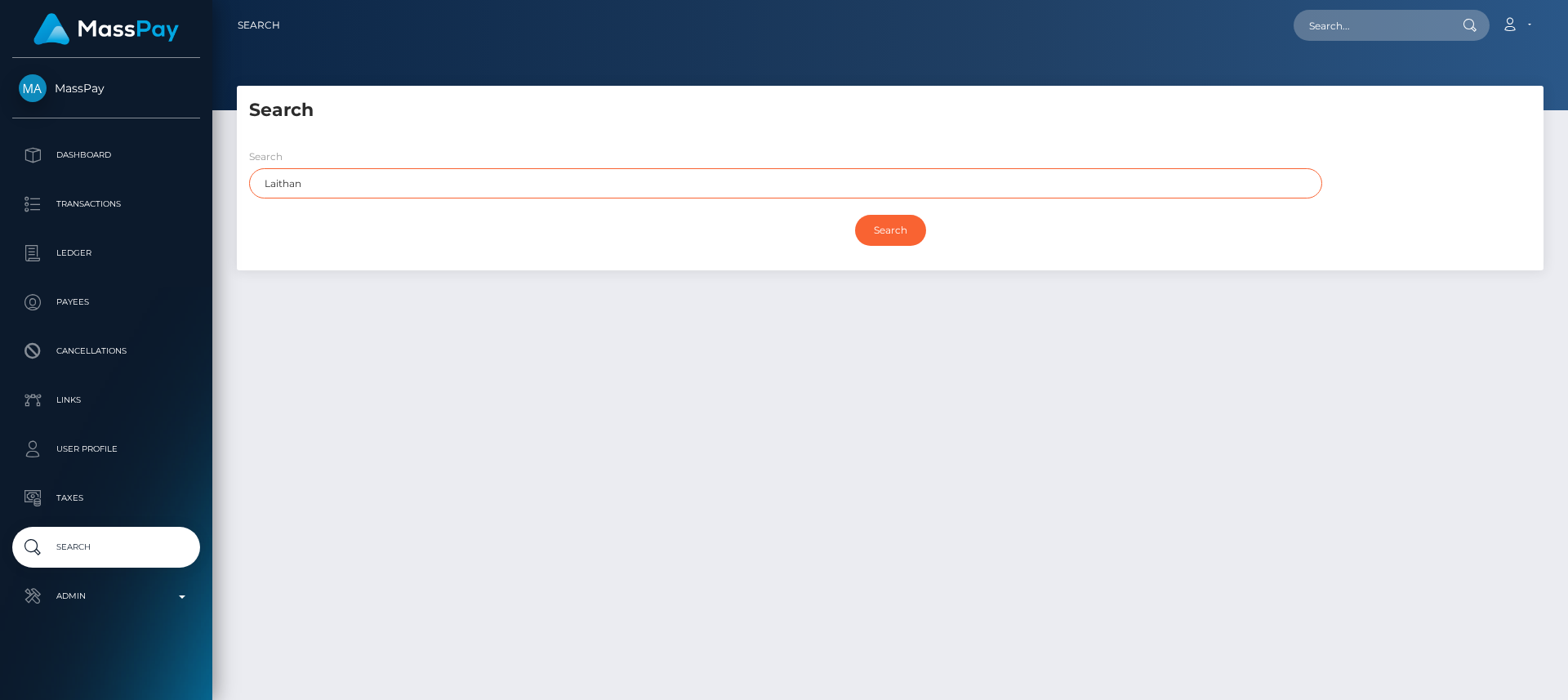
click at [855, 214] on input "Search" at bounding box center [890, 230] width 71 height 31
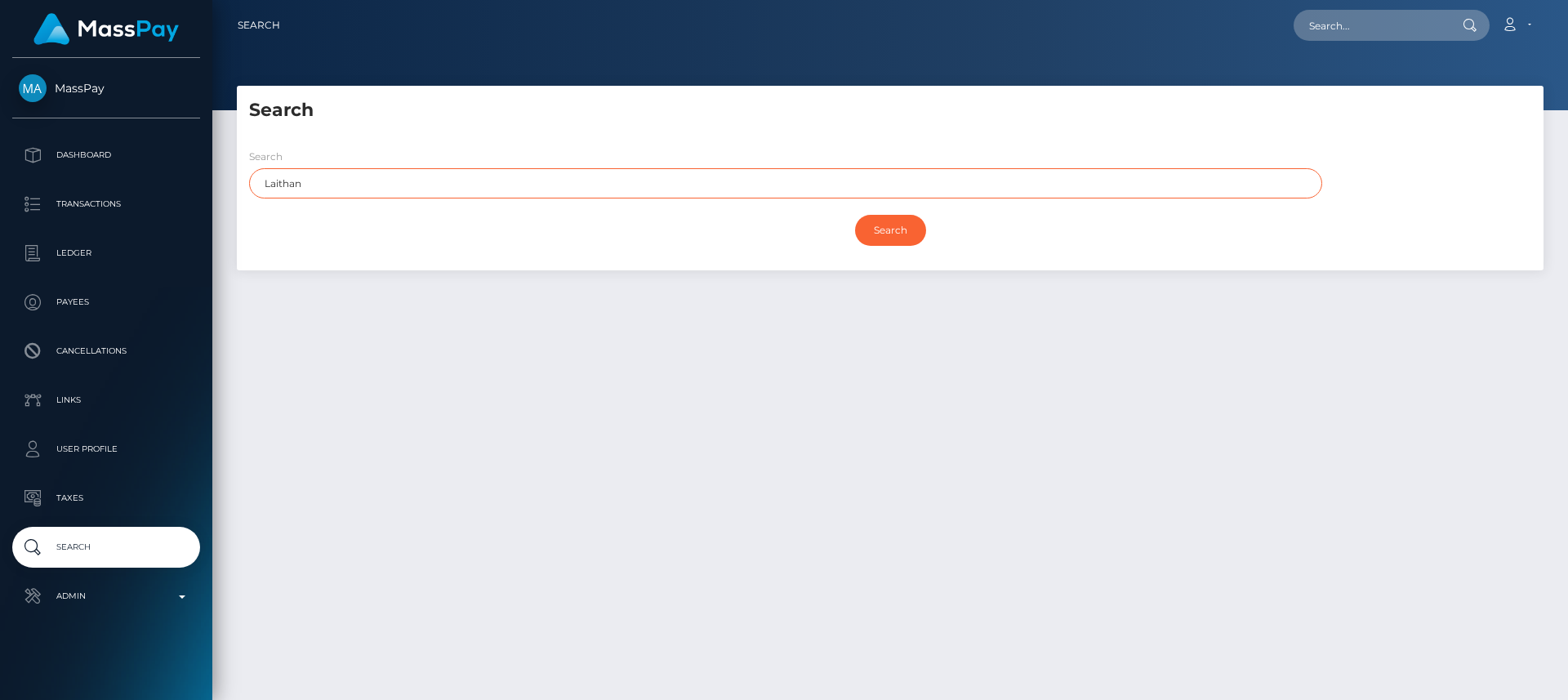
click at [855, 214] on input "Search" at bounding box center [890, 230] width 71 height 31
click at [1309, 33] on input "text" at bounding box center [1370, 26] width 153 height 31
paste input "fgoddessmila@gmail.com"
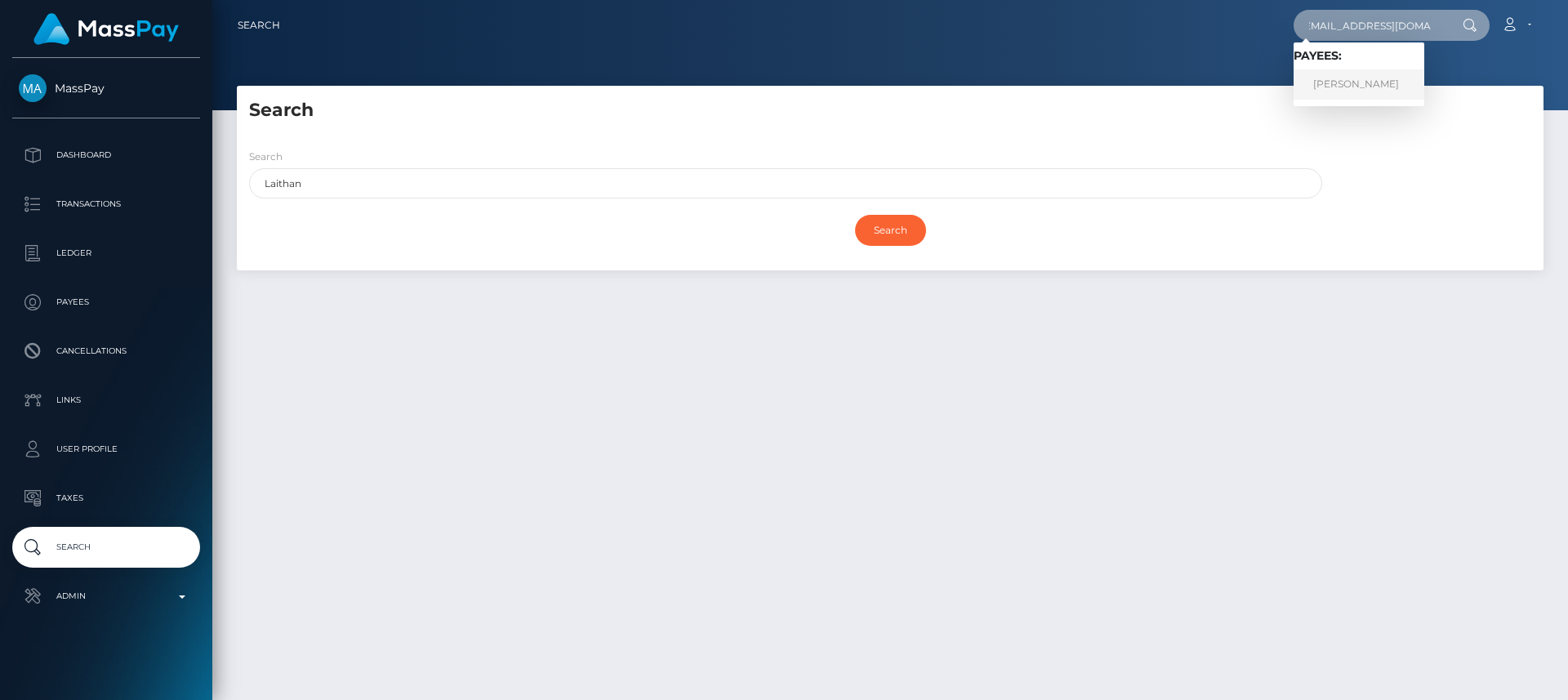
type input "fgoddessmila@gmail.com"
click at [1372, 79] on link "MASOUD SHOKRI" at bounding box center [1358, 85] width 131 height 30
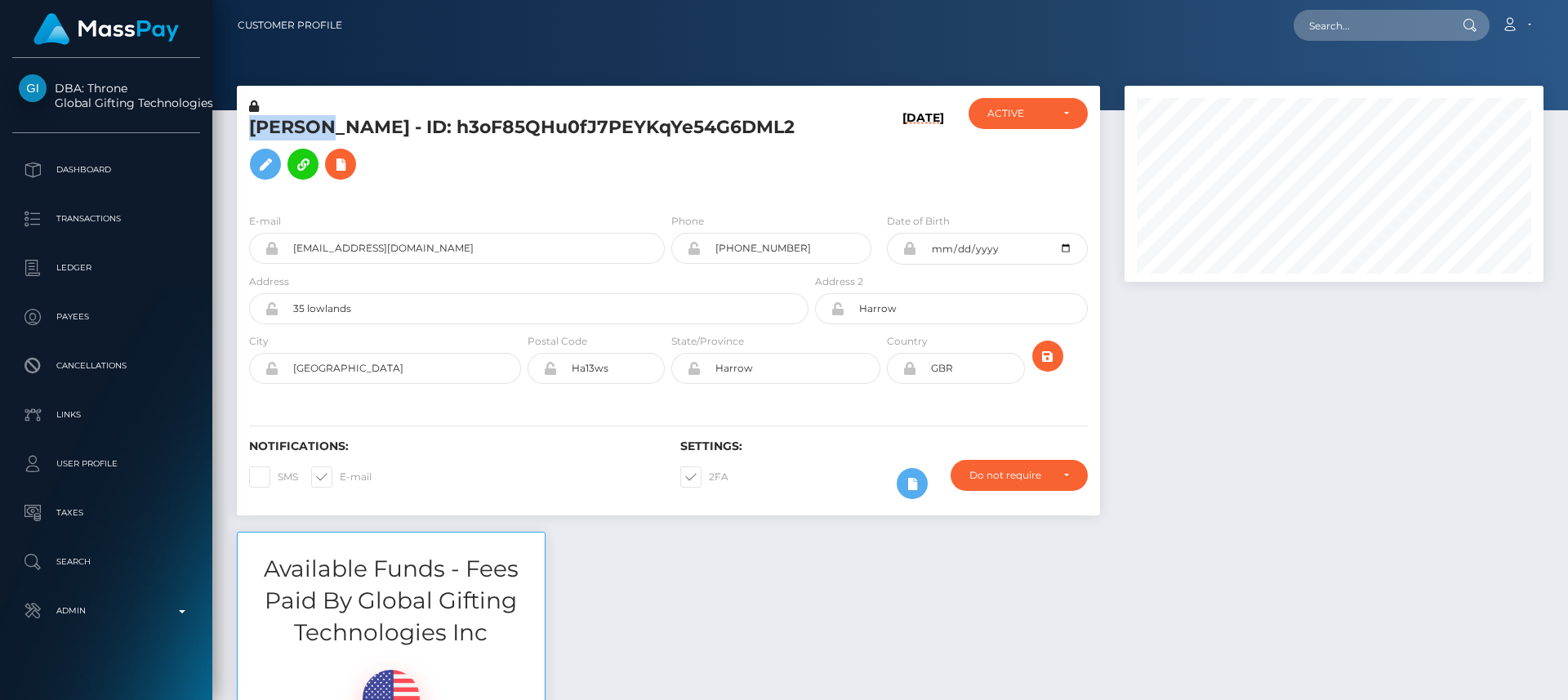
scroll to position [196, 420]
click at [443, 496] on div "Notifications: SMS E-mail" at bounding box center [452, 473] width 431 height 68
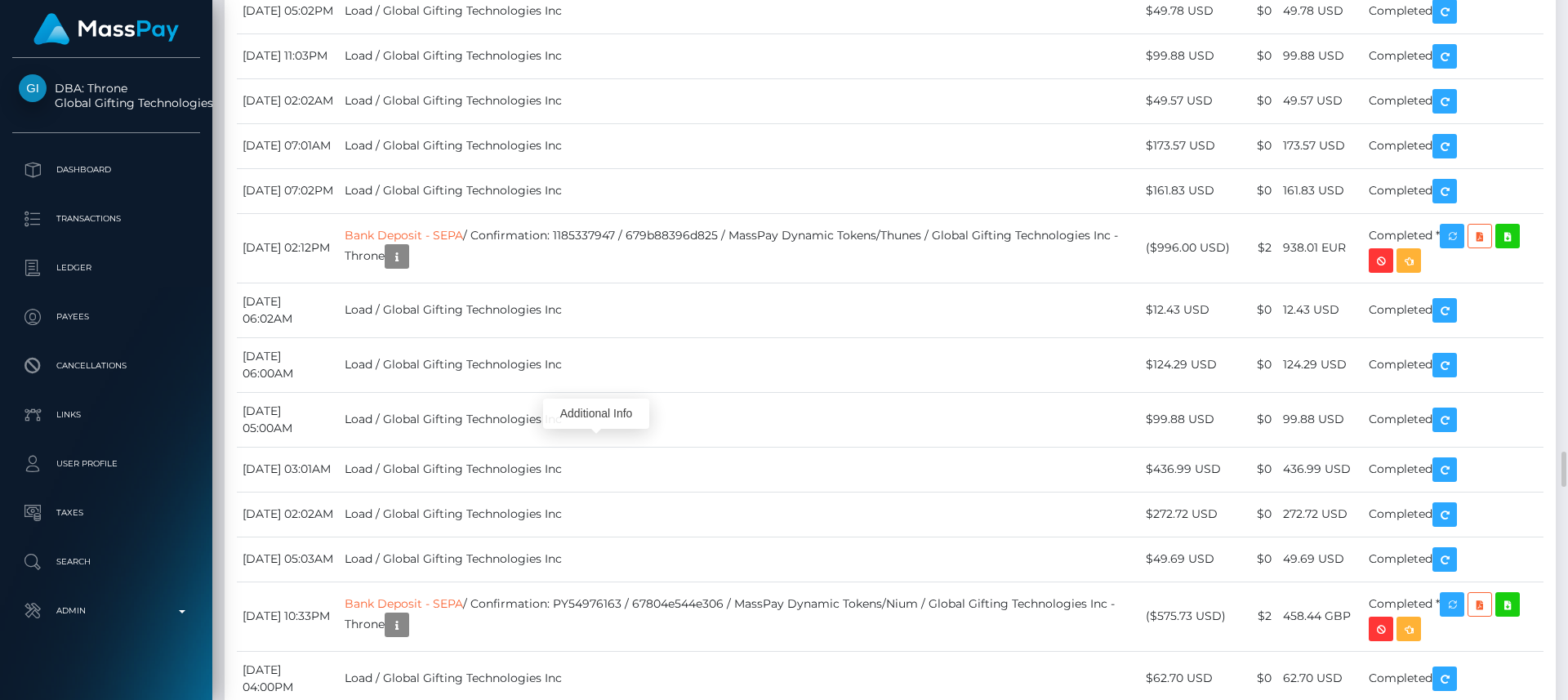
click at [615, 406] on div "Additional Info" at bounding box center [596, 413] width 106 height 30
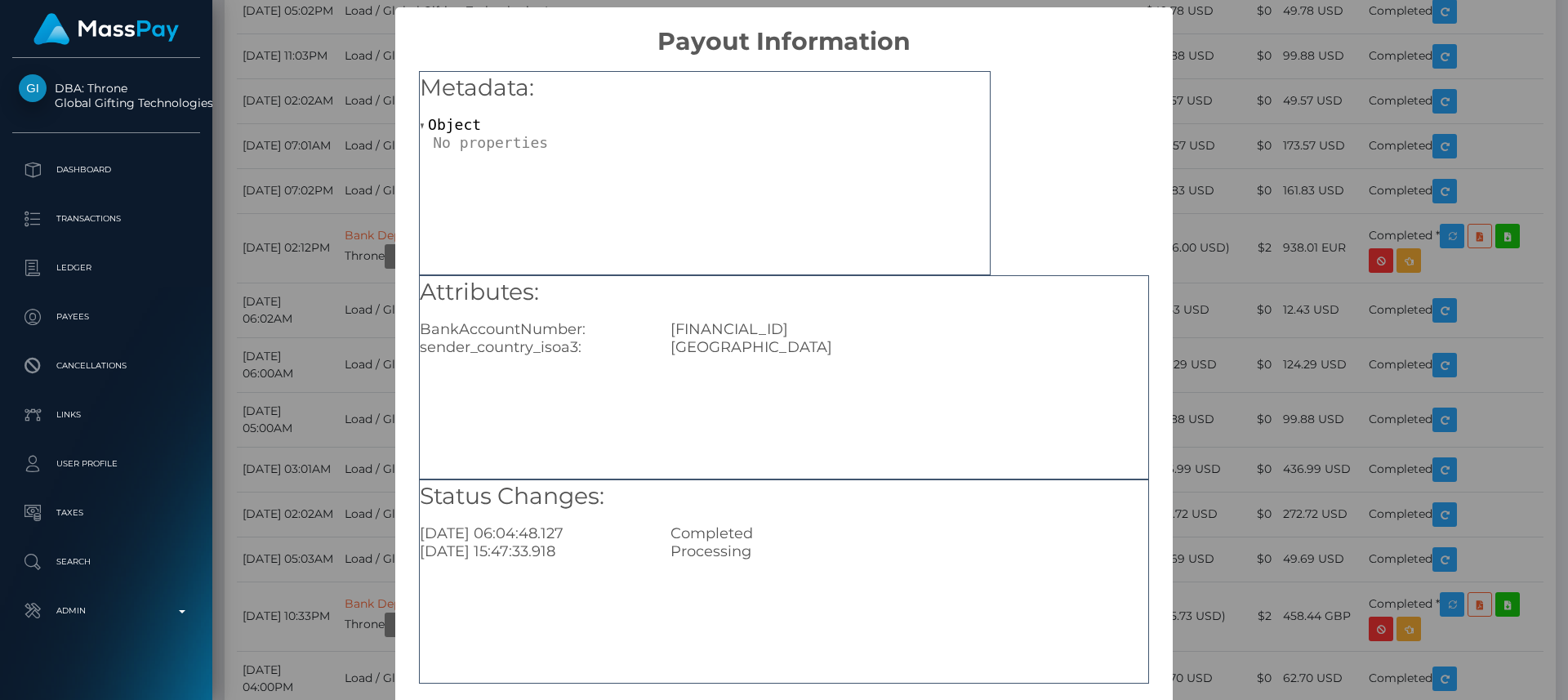
click at [753, 328] on div "GB90HLFX11107427589268" at bounding box center [909, 328] width 502 height 18
copy div "GB90HLFX11107427589268"
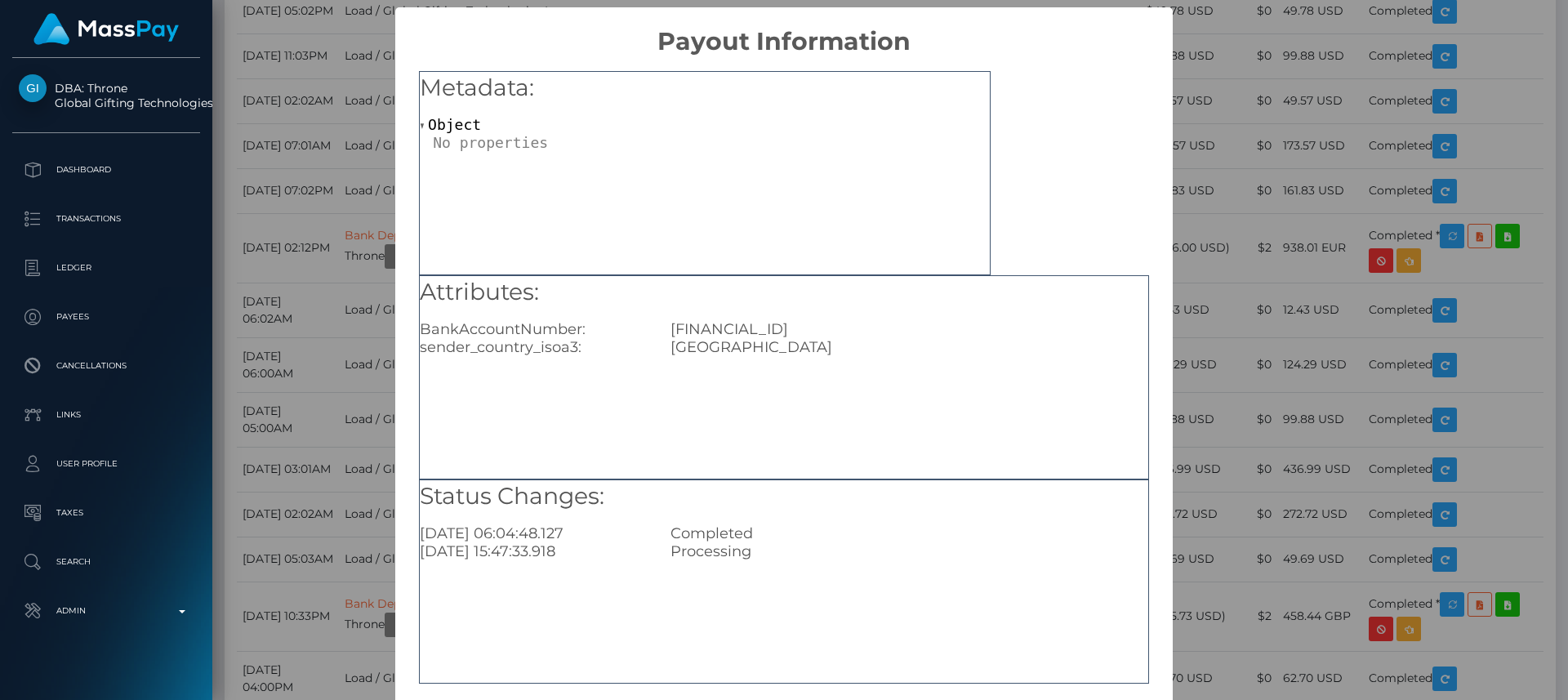
click at [1188, 76] on div "× Payout Information Metadata: Object Attributes: BankAccountNumber: GB90HLFX11…" at bounding box center [784, 350] width 1568 height 700
click at [1189, 76] on div "× Payout Information Metadata: Object Attributes: BankAccountNumber: GB90HLFX11…" at bounding box center [784, 350] width 1568 height 700
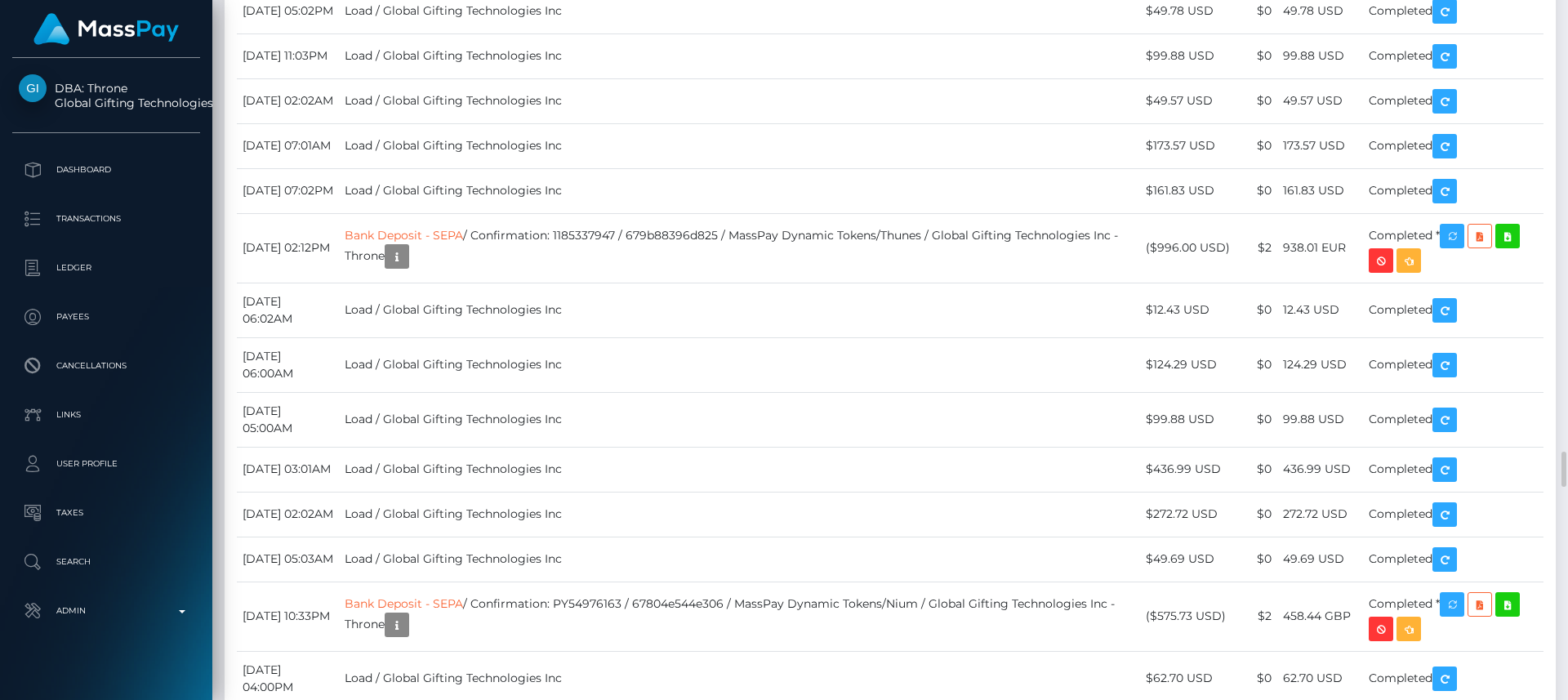
drag, startPoint x: 765, startPoint y: 436, endPoint x: 519, endPoint y: 438, distance: 246.0
copy td "Confirmation: aOVT74mqQveGmyloV6J1dg"
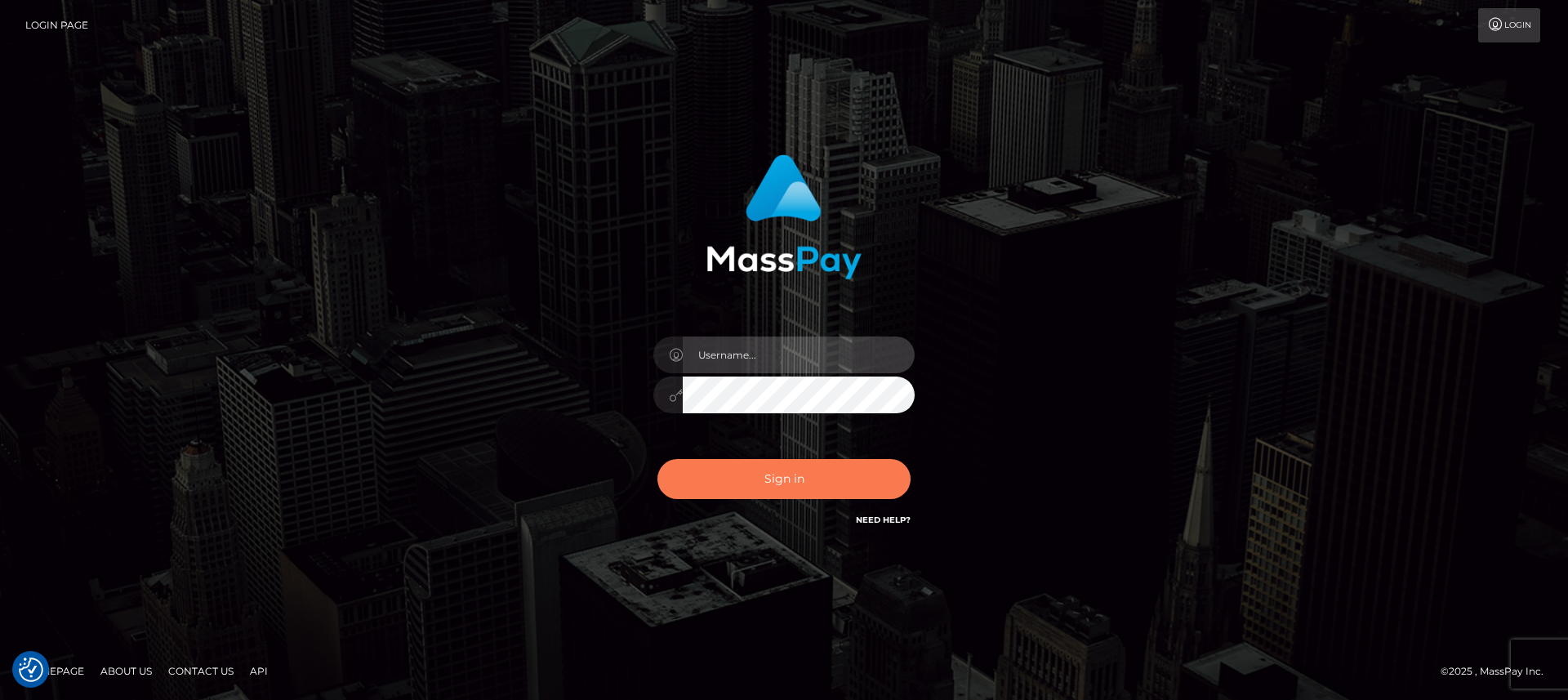
type input "nt.es"
click at [739, 469] on button "Sign in" at bounding box center [783, 479] width 253 height 40
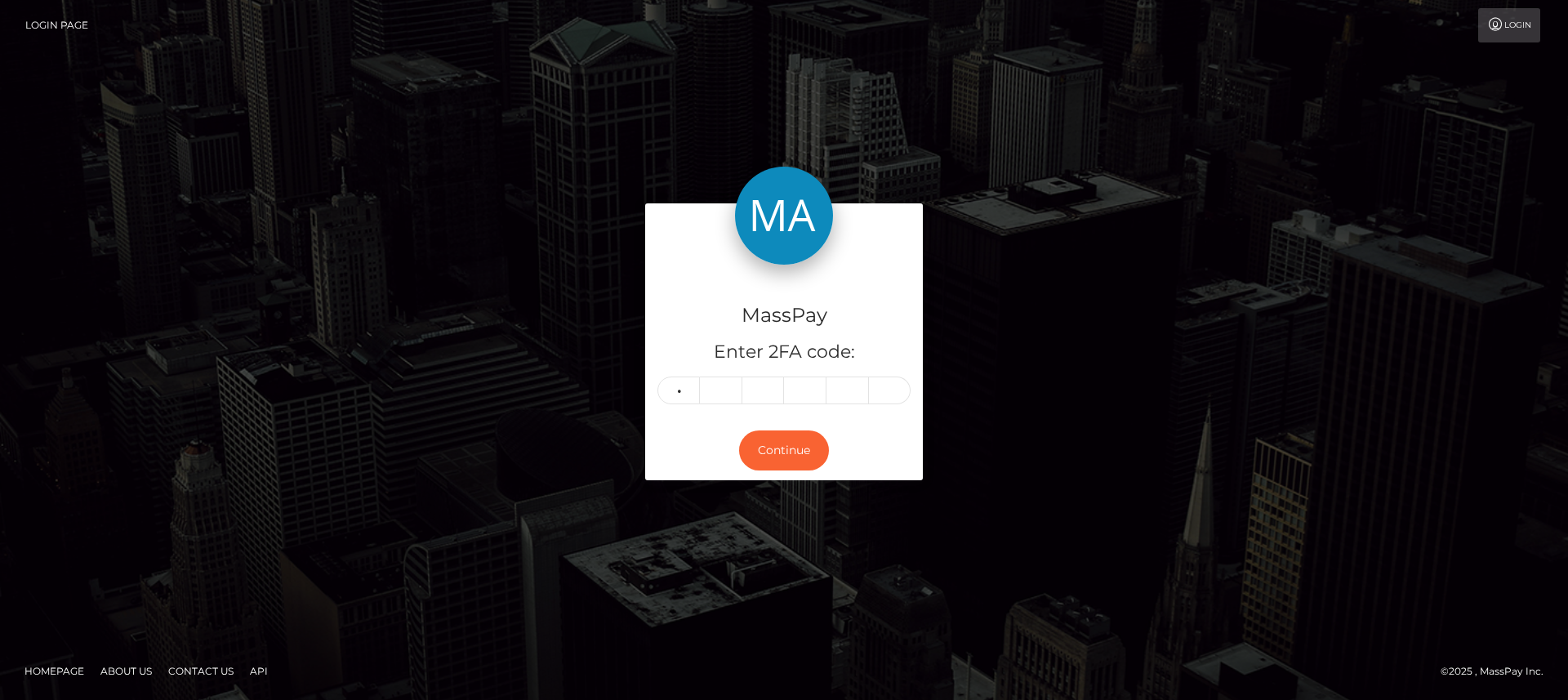
type input "7"
type input "5"
type input "9"
type input "2"
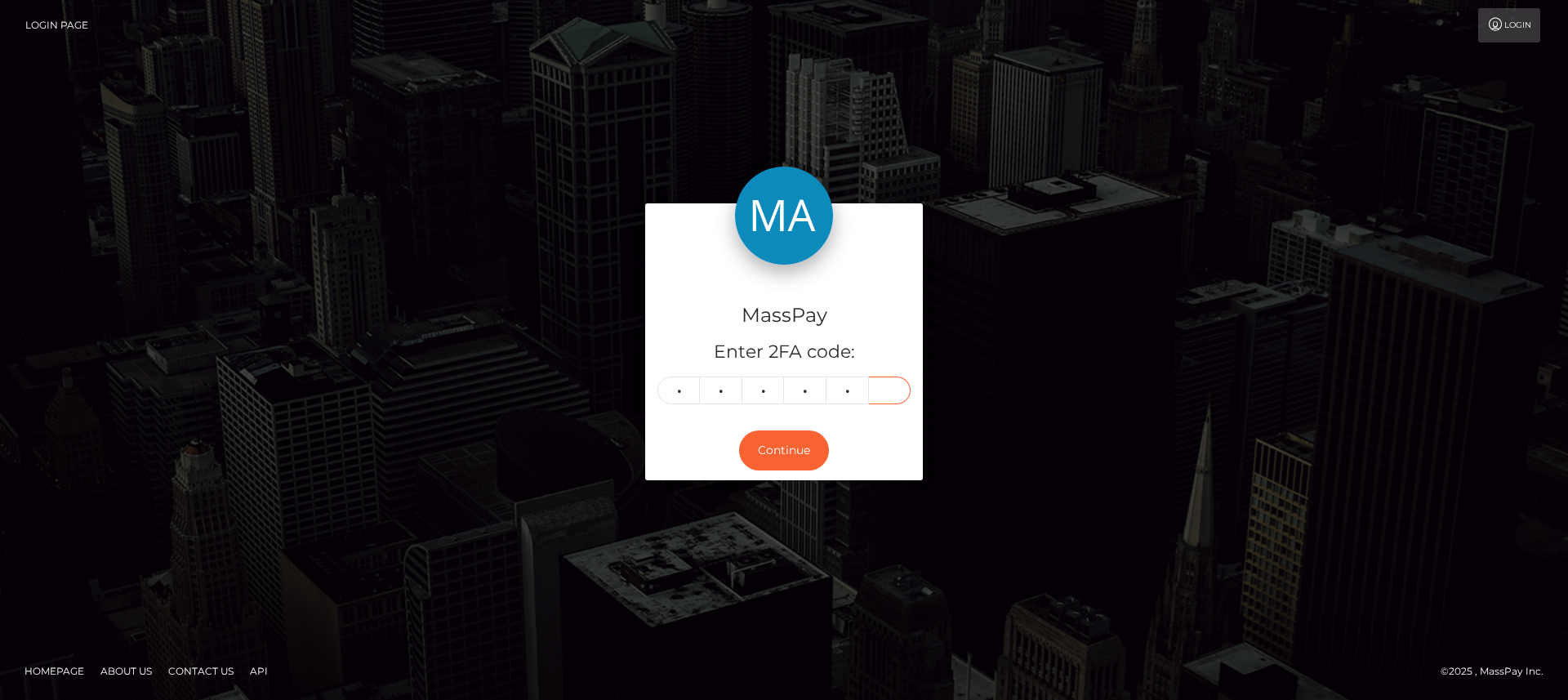
type input "1"
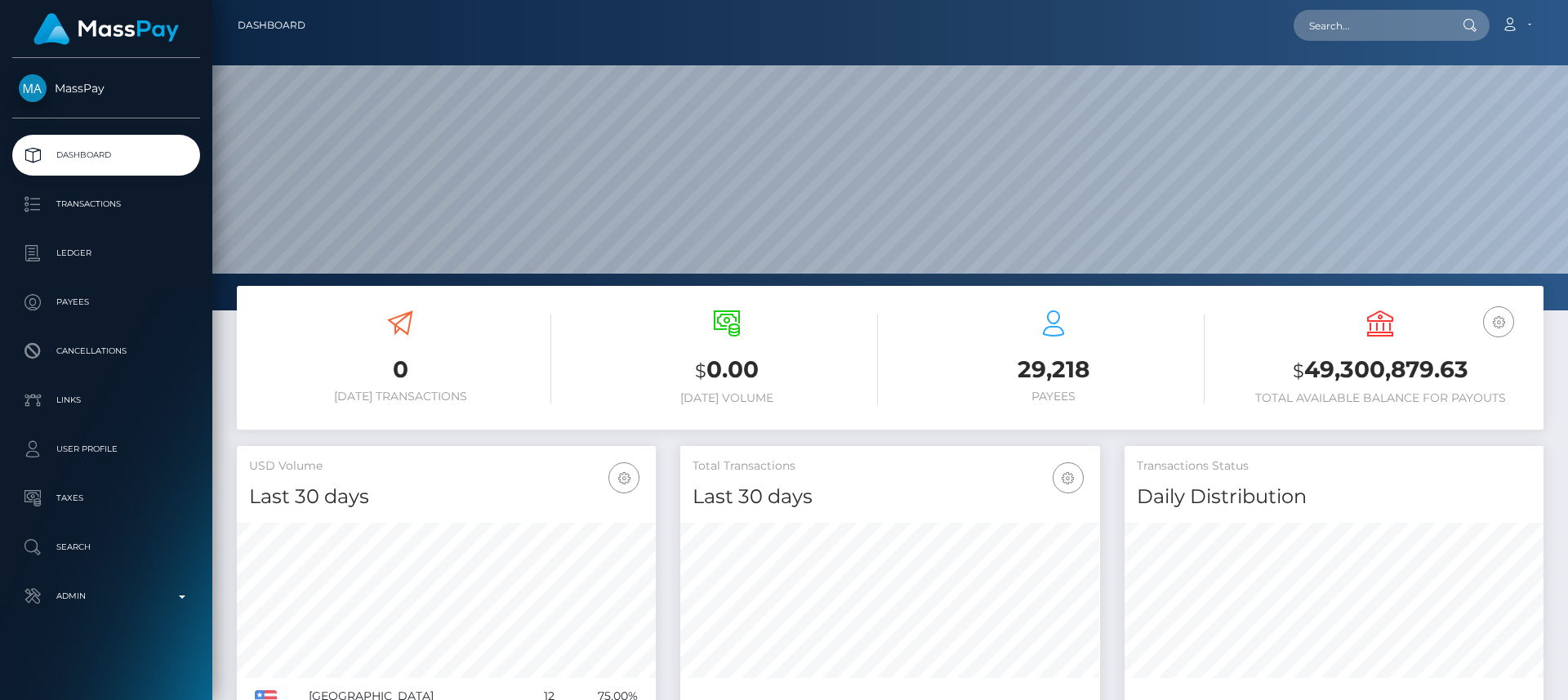
scroll to position [290, 420]
click at [1405, 27] on input "text" at bounding box center [1370, 26] width 153 height 31
paste input "missrachaelenglish@icloud.com"
click at [1392, 27] on input "missrachaelenglish@icloud.com" at bounding box center [1370, 26] width 153 height 31
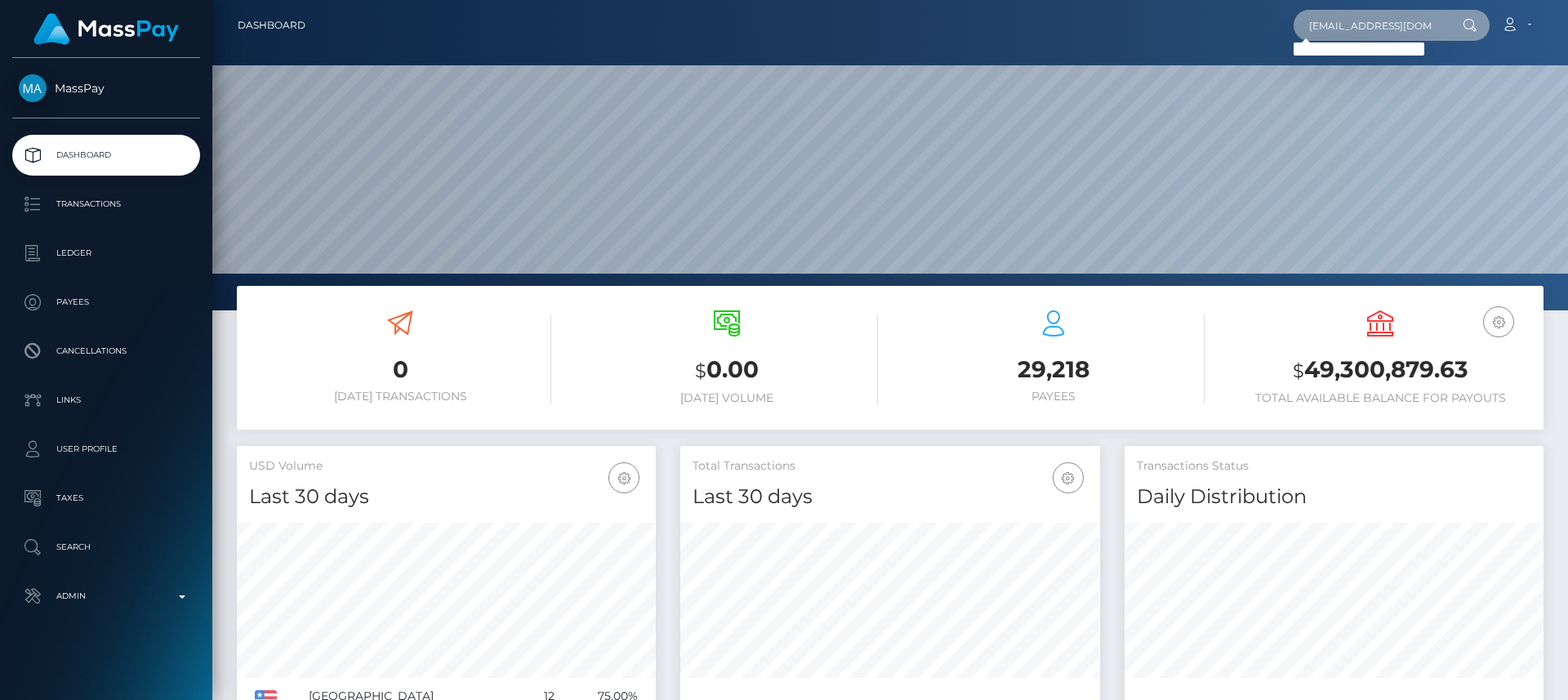
click at [1392, 27] on input "missrachaelenglish@icloud.com" at bounding box center [1370, 26] width 153 height 31
paste input "Nathanbrown369@outlook"
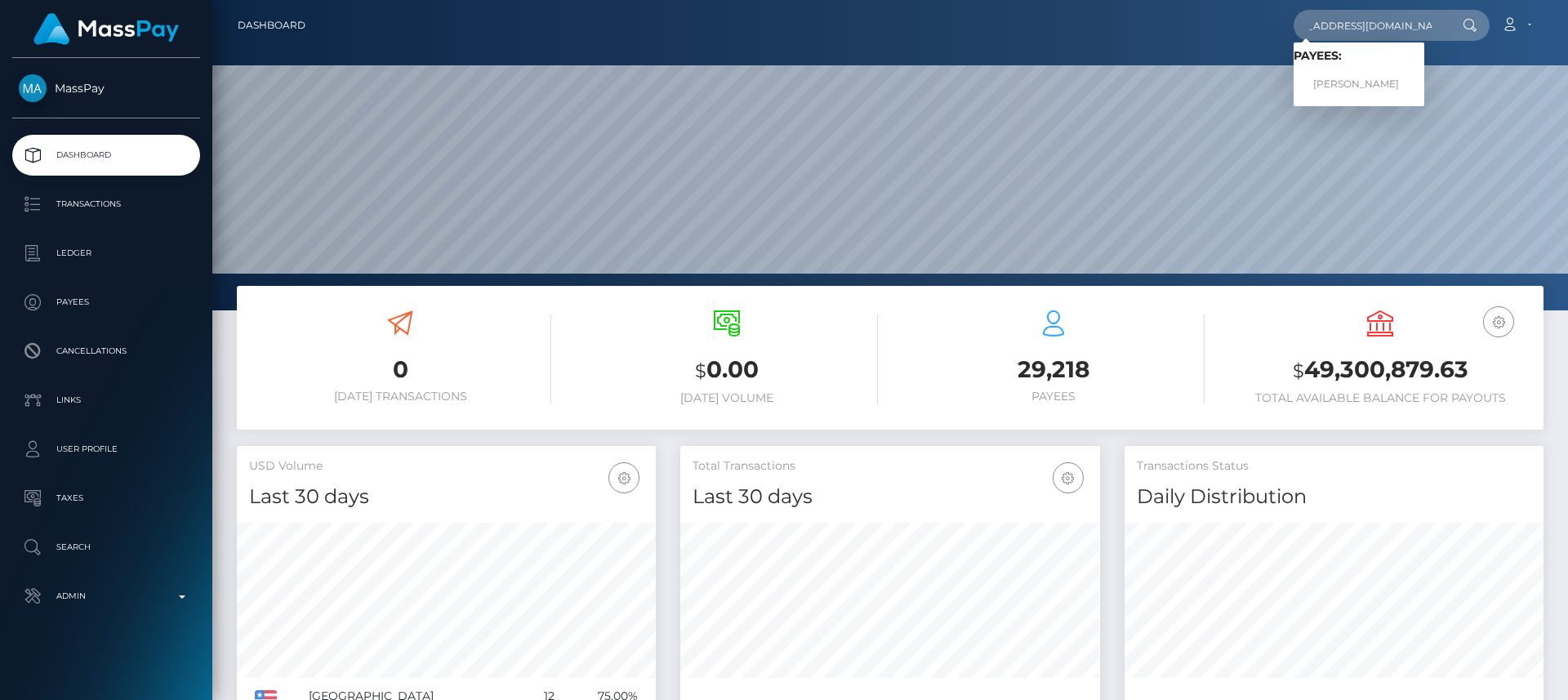
click at [1452, 24] on div at bounding box center [1468, 26] width 42 height 31
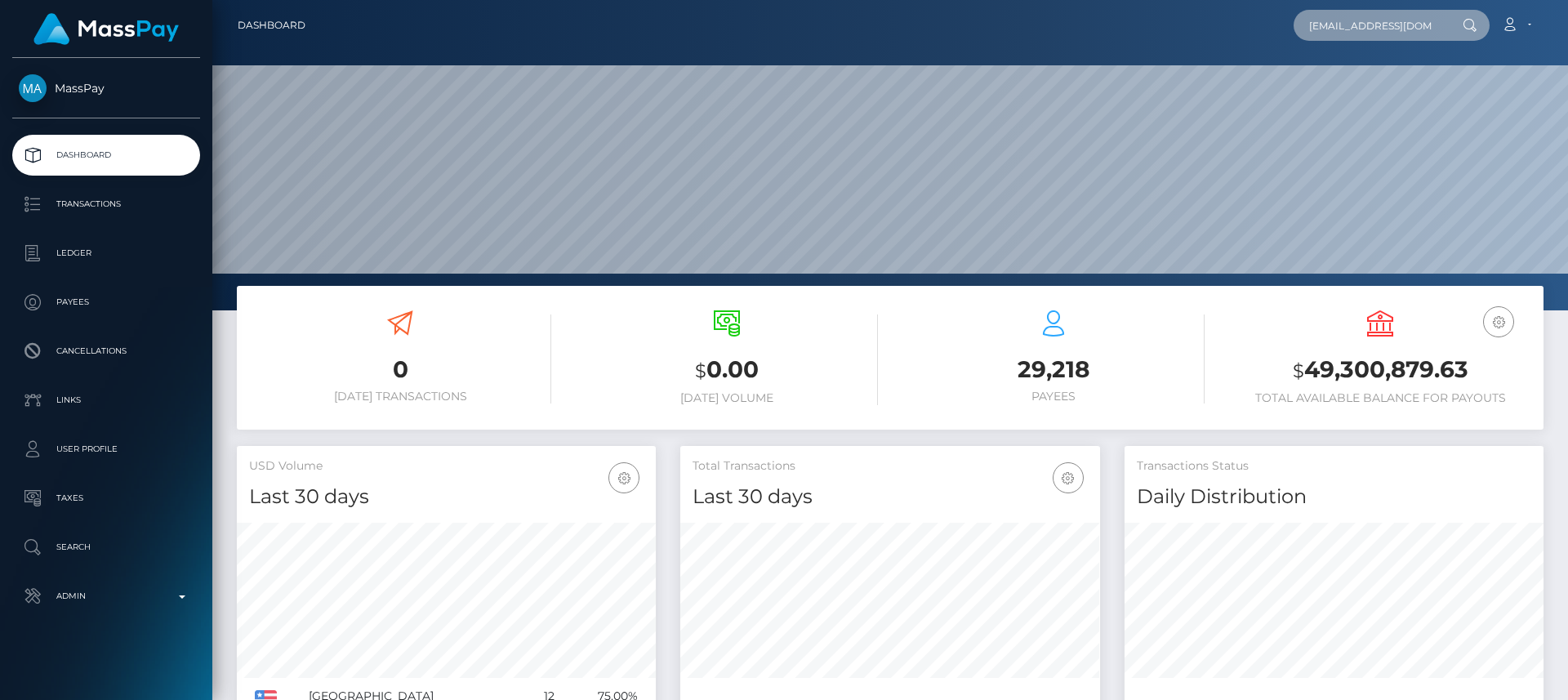
click at [1425, 26] on input "Nathanbrown369@outlook.com" at bounding box center [1370, 26] width 153 height 31
type input "[EMAIL_ADDRESS][DOMAIN_NAME]"
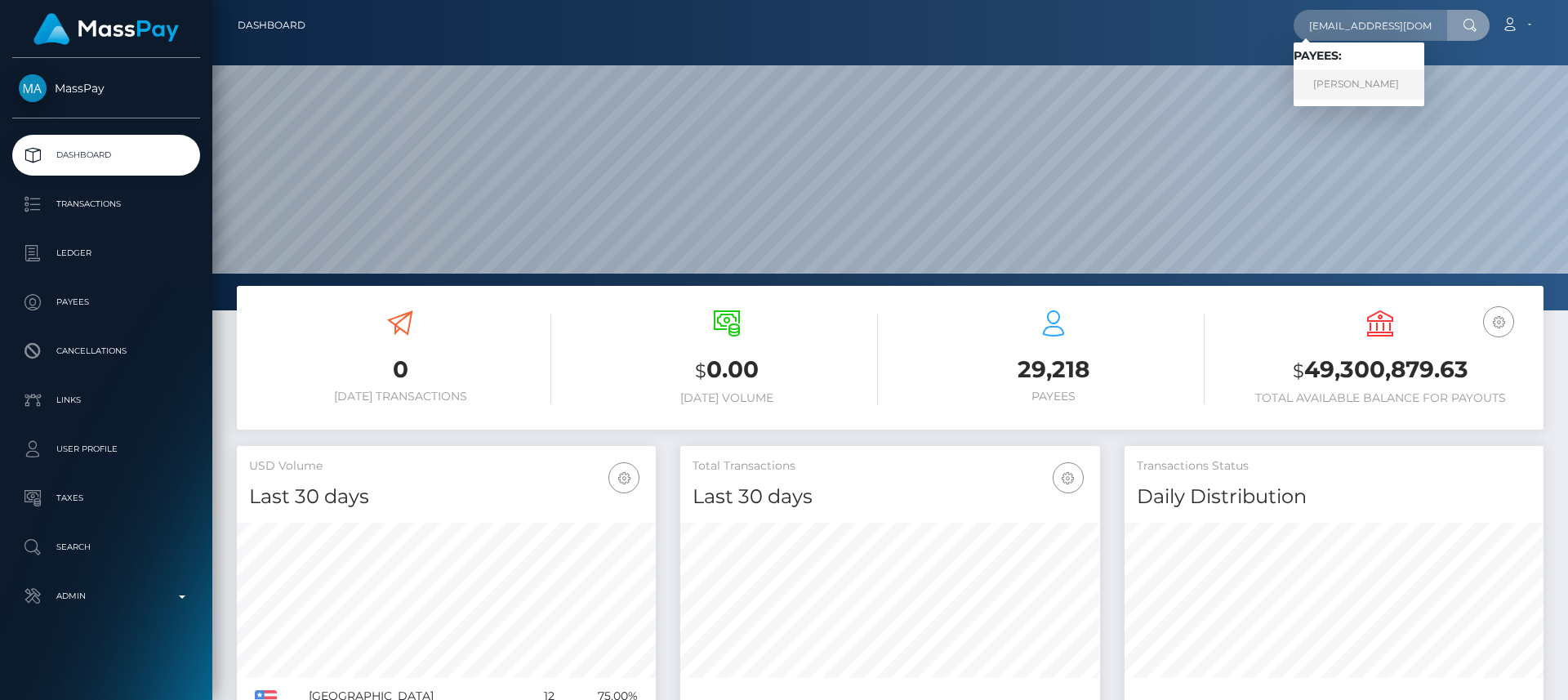
click at [1383, 75] on link "Laithan William Brown" at bounding box center [1358, 85] width 131 height 30
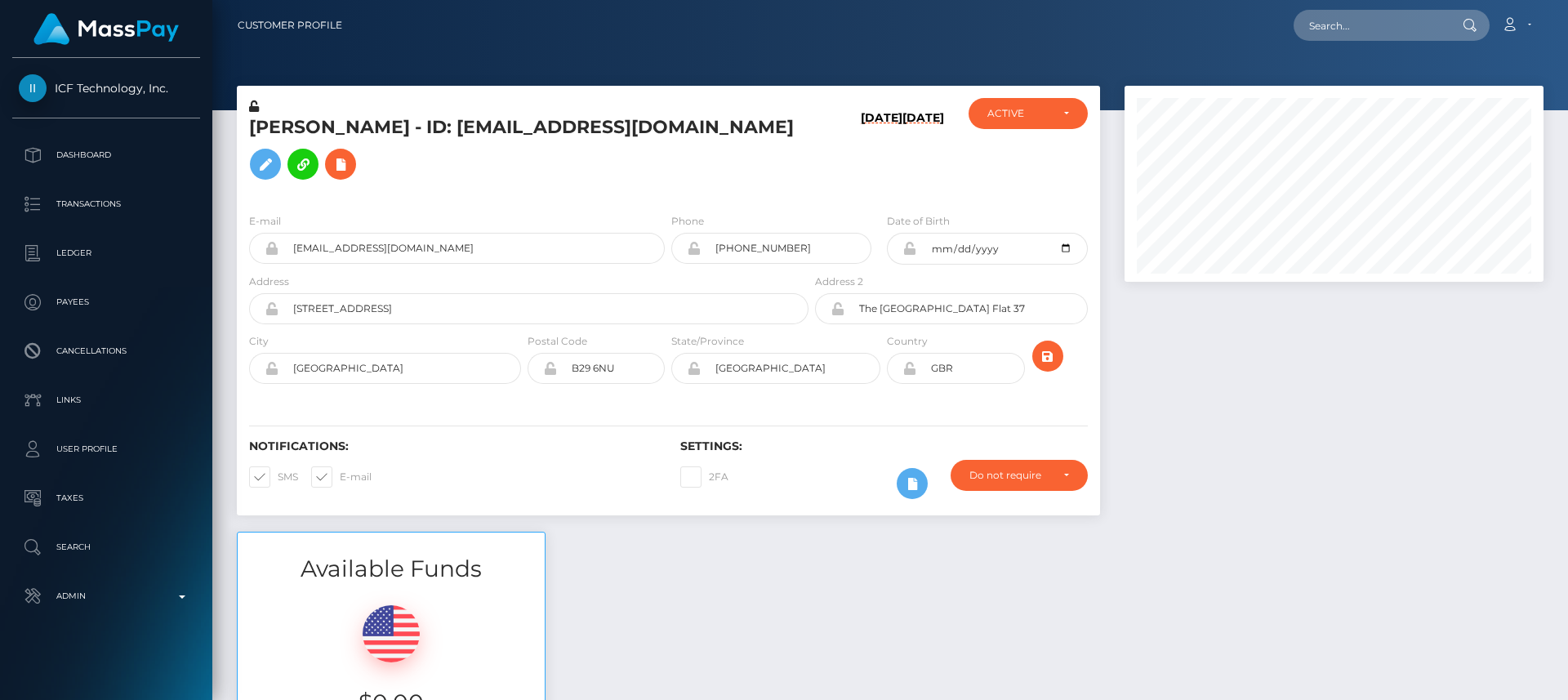
scroll to position [196, 420]
click at [1369, 23] on input "text" at bounding box center [1370, 26] width 153 height 31
paste input "[EMAIL_ADDRESS][DOMAIN_NAME]"
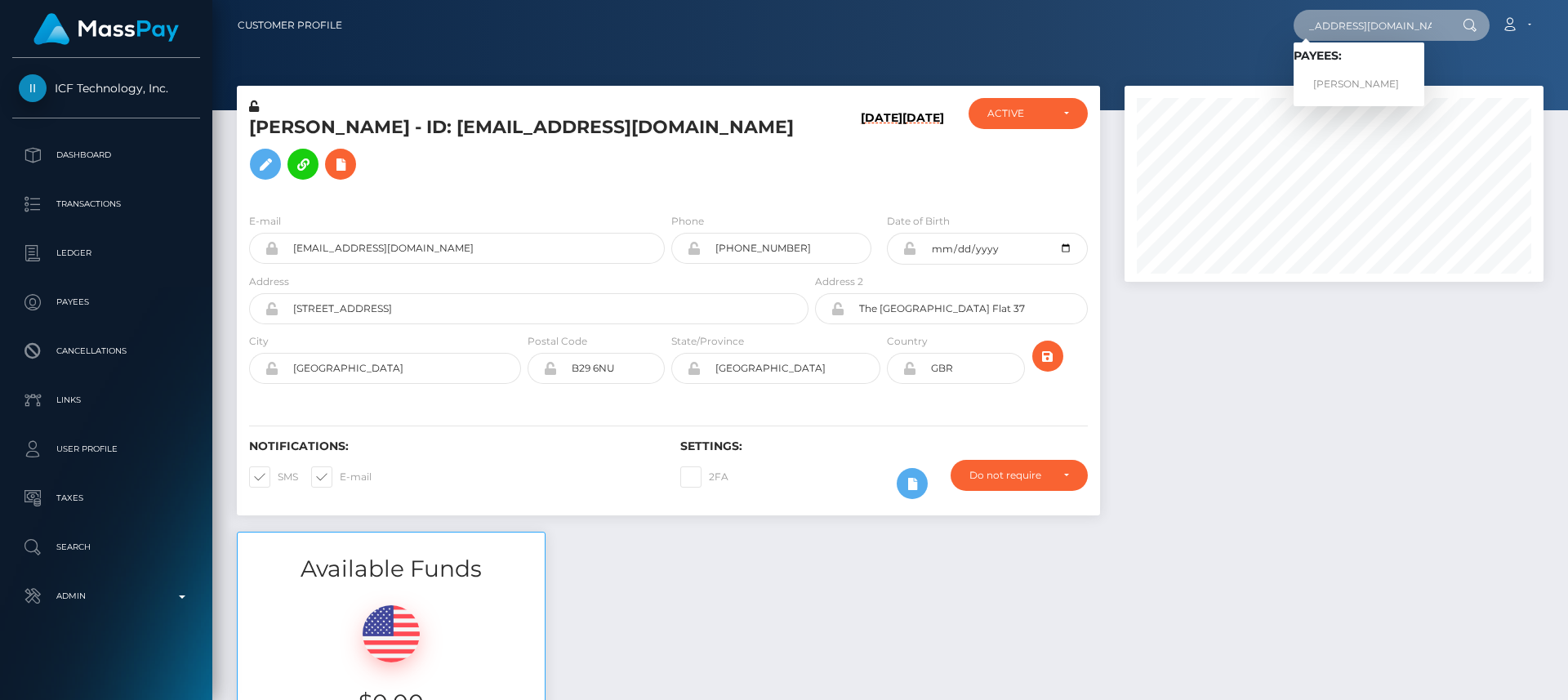
type input "[EMAIL_ADDRESS][DOMAIN_NAME]"
click at [1341, 83] on link "Laithan William Brown" at bounding box center [1358, 85] width 131 height 30
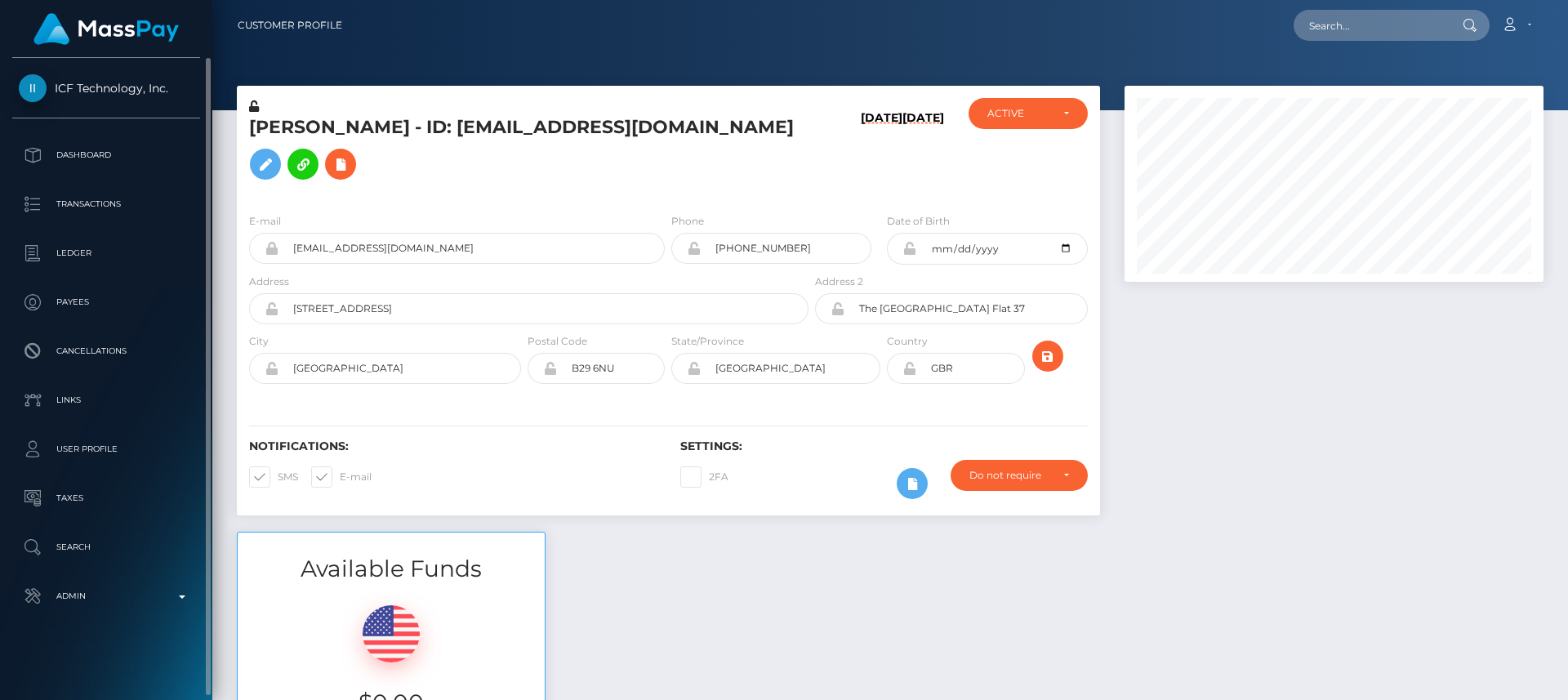
scroll to position [196, 420]
click at [176, 80] on div "ICF Technology, Inc. Dashboard Transactions Ledger Payees Cancellations Links" at bounding box center [106, 377] width 212 height 638
